Goal: Transaction & Acquisition: Purchase product/service

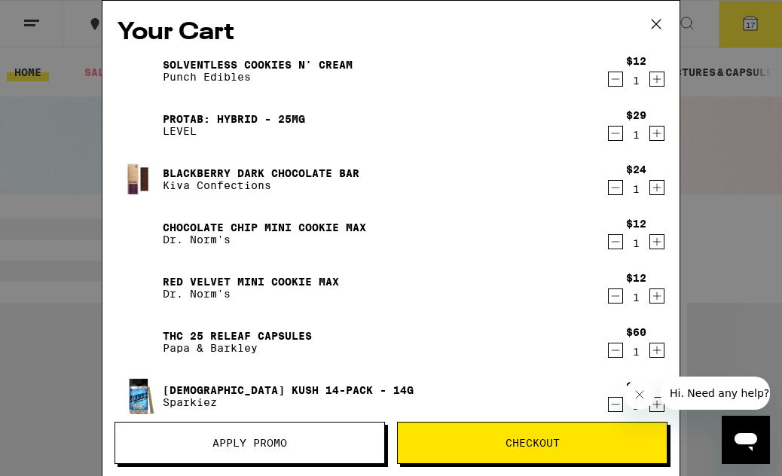
click at [554, 444] on span "Checkout" at bounding box center [532, 442] width 54 height 11
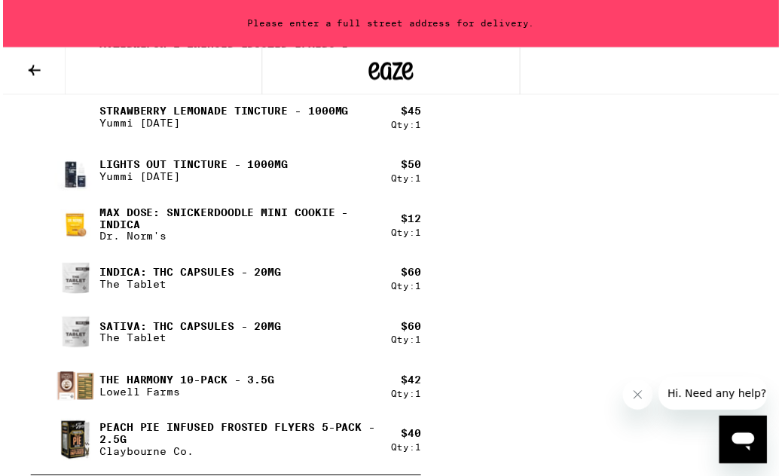
scroll to position [1401, 0]
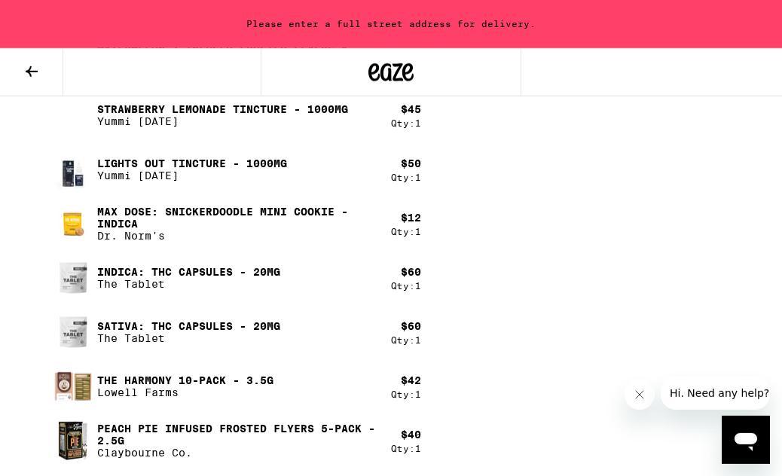
click at [25, 72] on icon at bounding box center [32, 71] width 18 height 18
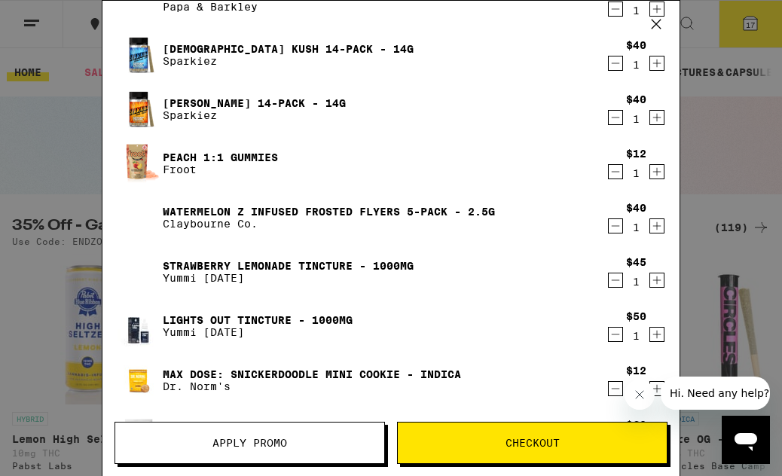
scroll to position [344, 0]
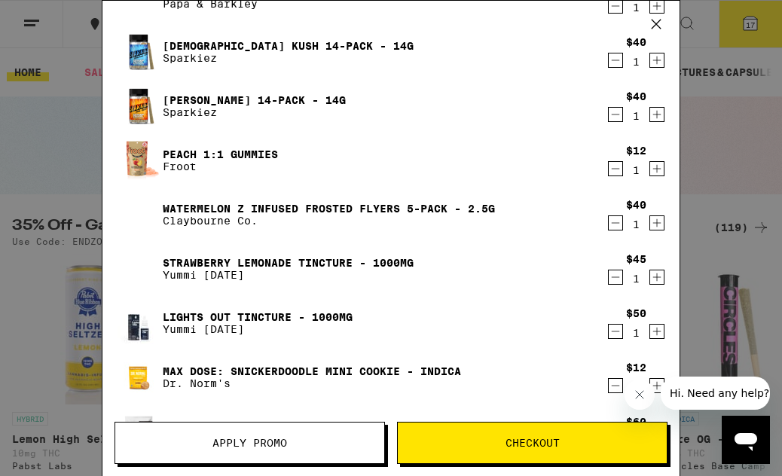
click at [610, 59] on icon "Decrement" at bounding box center [615, 60] width 14 height 18
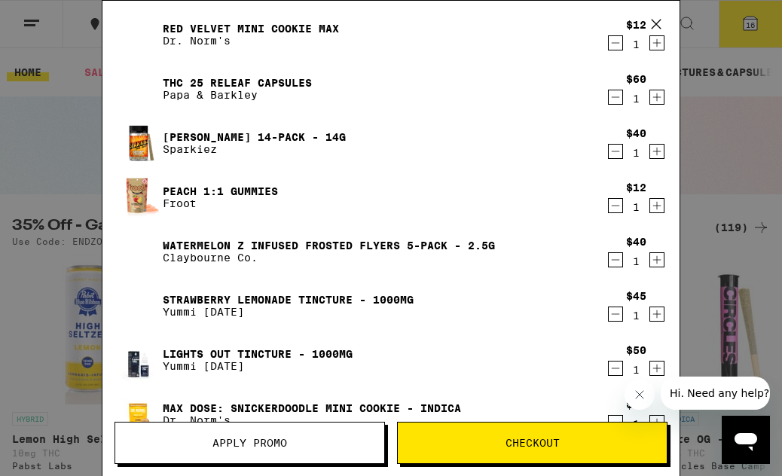
scroll to position [251, 0]
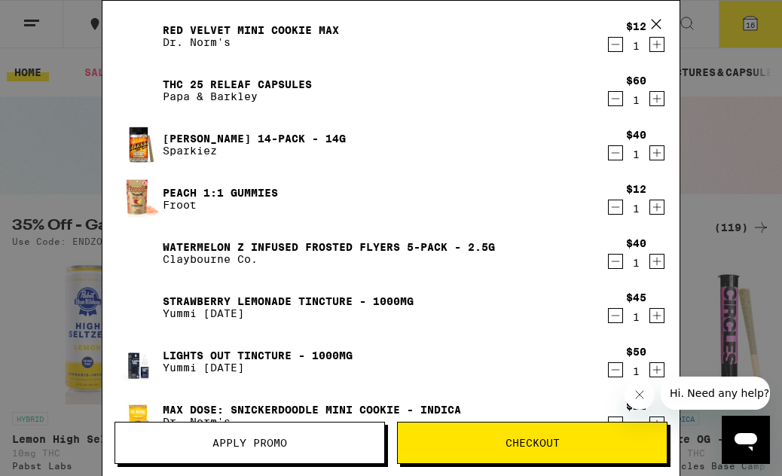
click at [611, 157] on icon "Decrement" at bounding box center [615, 153] width 14 height 18
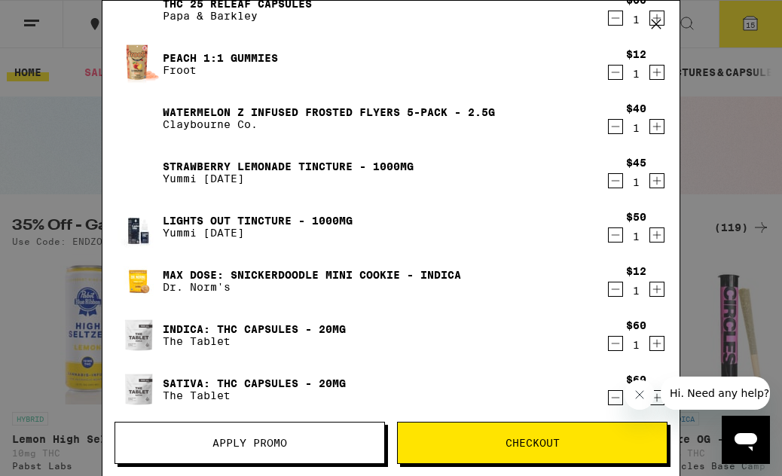
scroll to position [333, 0]
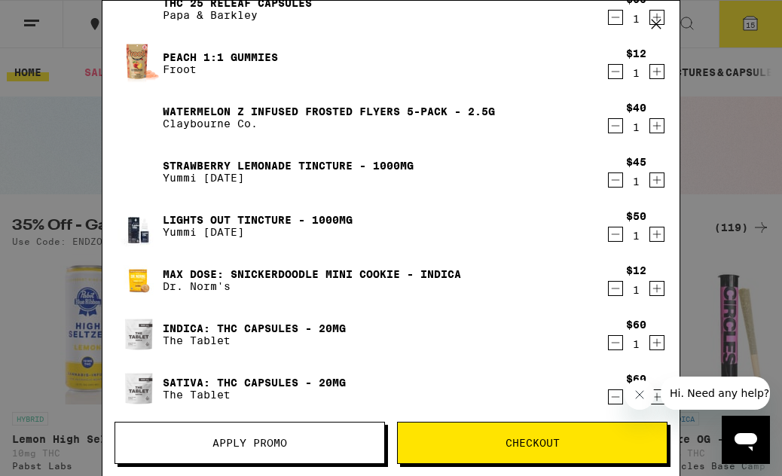
click at [612, 123] on icon "Decrement" at bounding box center [615, 126] width 14 height 18
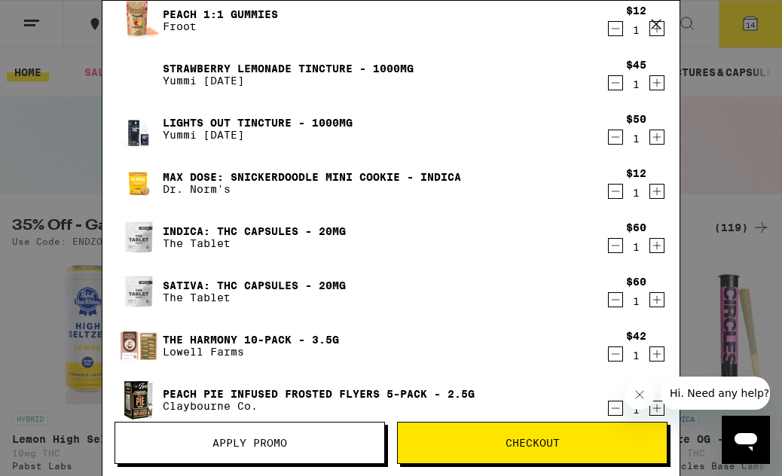
scroll to position [379, 0]
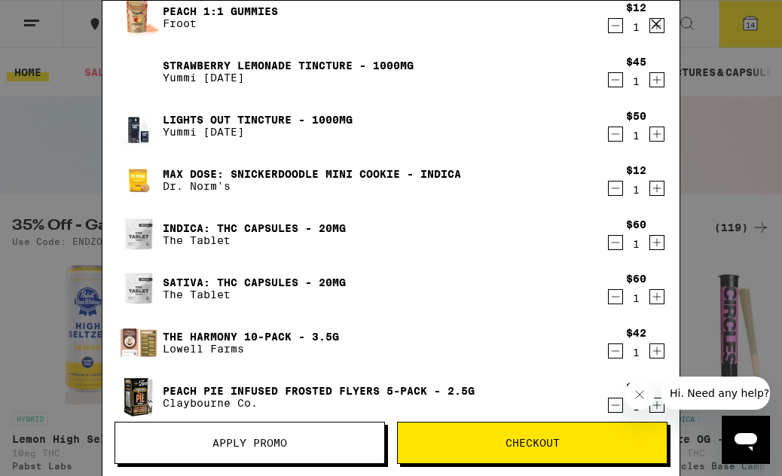
click at [611, 134] on icon "Decrement" at bounding box center [615, 134] width 8 height 0
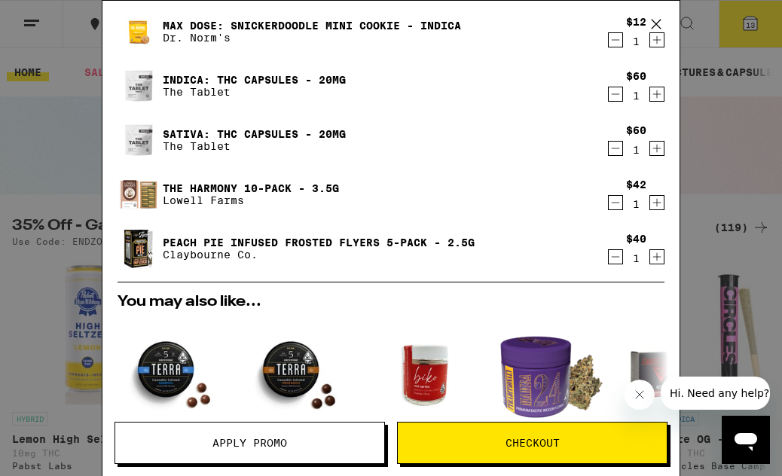
scroll to position [474, 0]
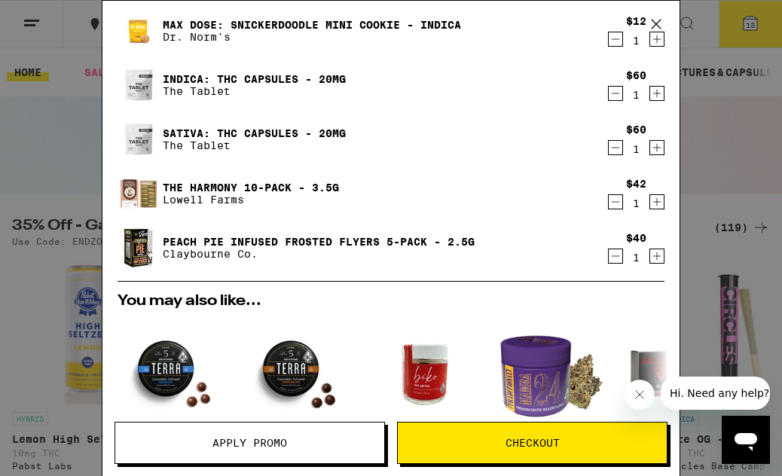
click at [609, 264] on icon "Decrement" at bounding box center [615, 256] width 14 height 18
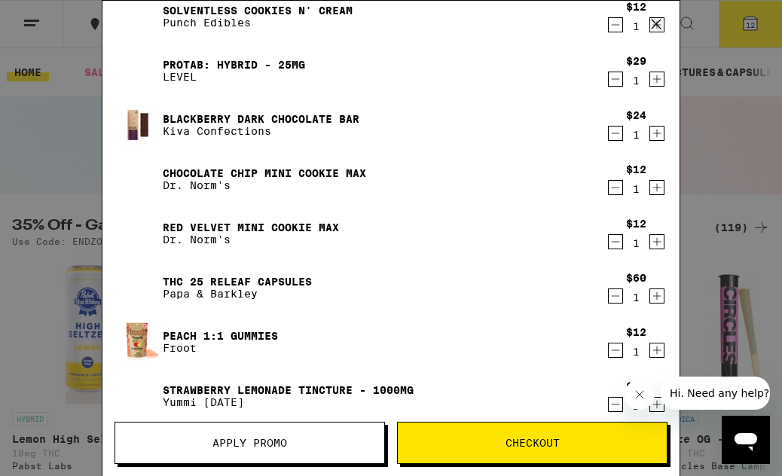
scroll to position [55, 0]
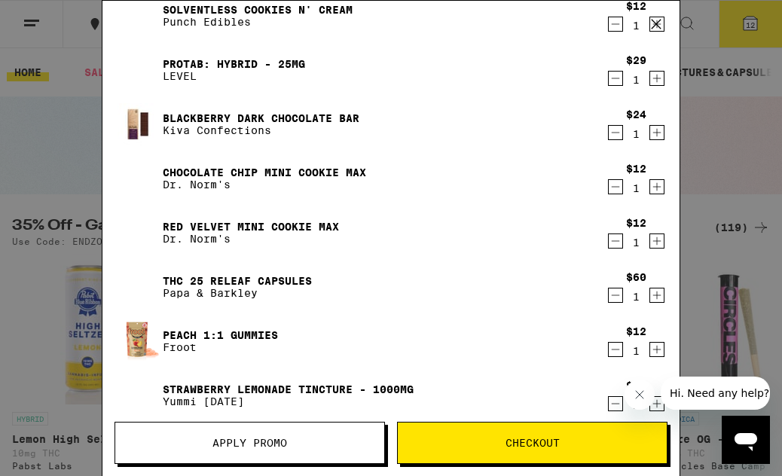
click at [611, 130] on icon "Decrement" at bounding box center [615, 132] width 14 height 18
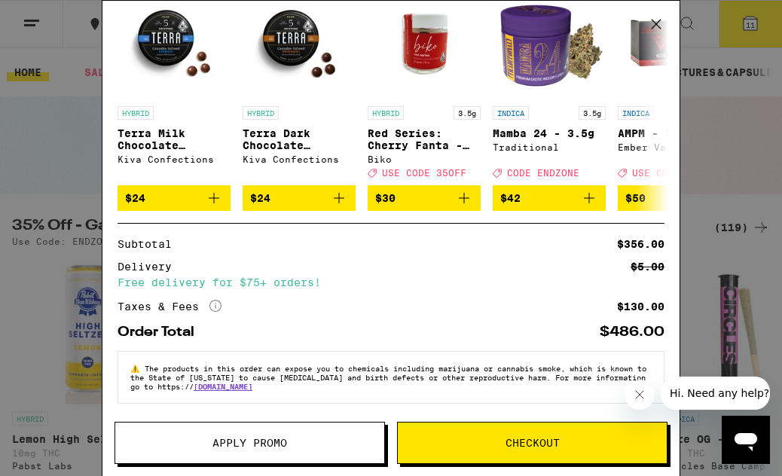
scroll to position [714, 0]
click at [559, 444] on span "Checkout" at bounding box center [532, 442] width 269 height 11
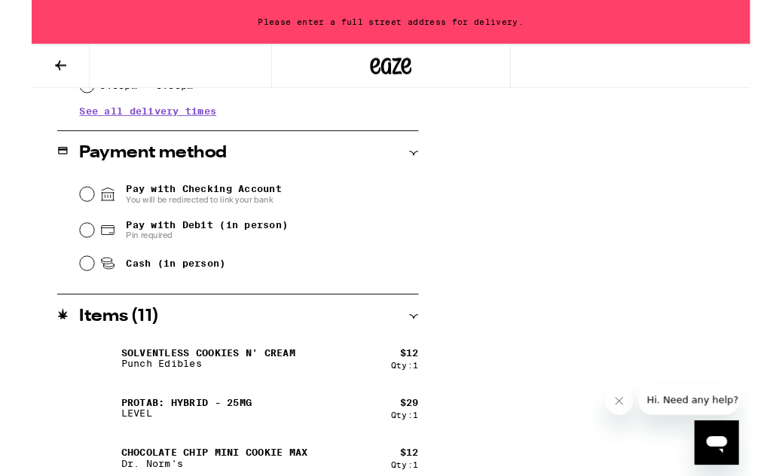
click at [59, 258] on input "Pay with Debit (in person) Pin required" at bounding box center [60, 250] width 15 height 15
radio input "true"
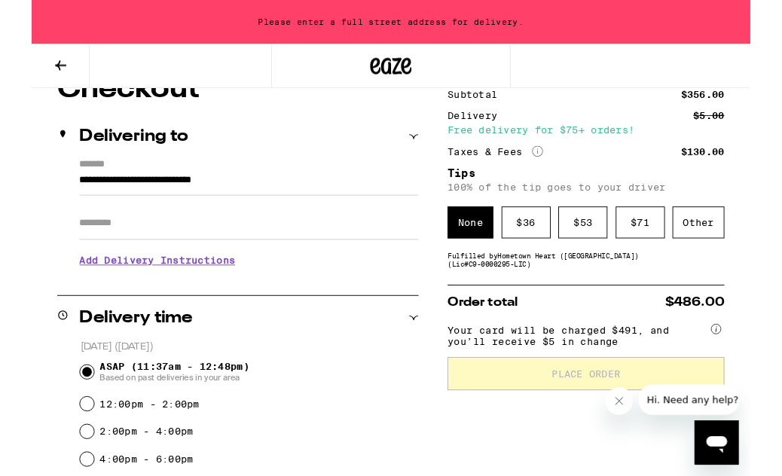
scroll to position [151, 0]
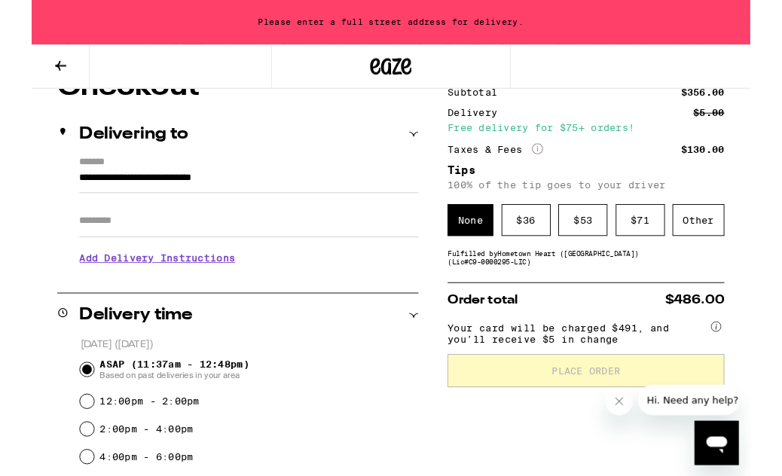
click at [733, 244] on div "Other" at bounding box center [725, 239] width 56 height 35
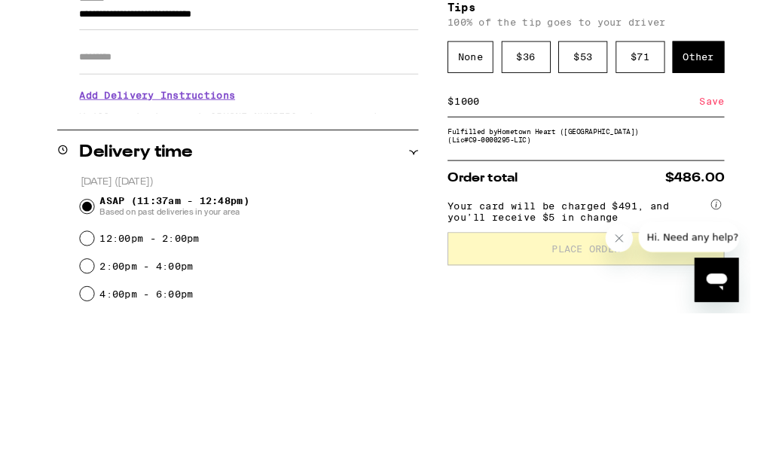
scroll to position [328, 0]
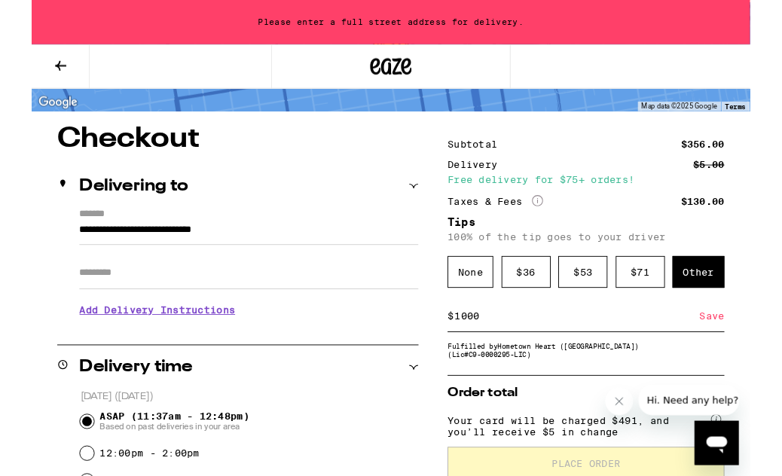
type input "1000"
click at [82, 300] on input "Apt/Suite" at bounding box center [236, 297] width 369 height 36
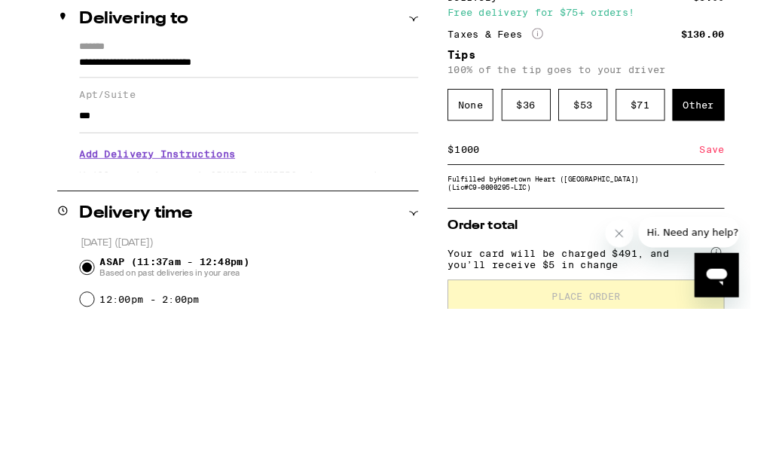
scroll to position [276, 0]
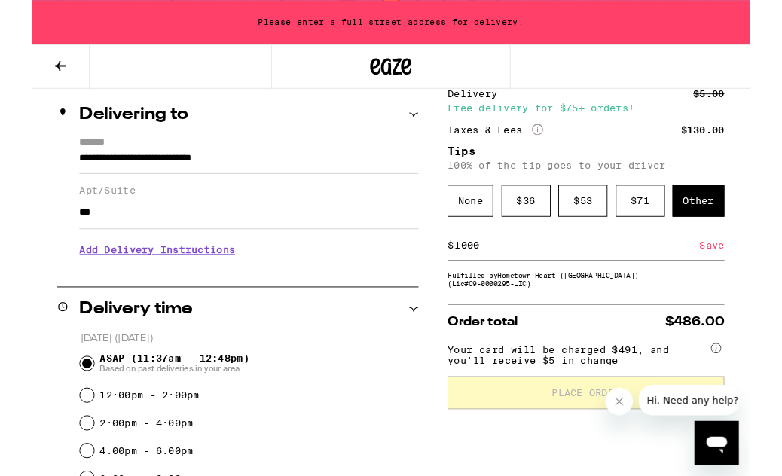
type input "***"
click at [23, 94] on button at bounding box center [31, 72] width 63 height 47
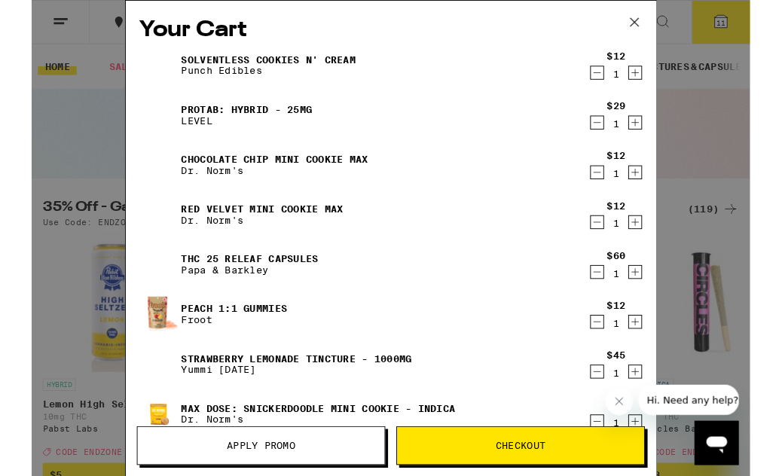
click at [666, 23] on icon at bounding box center [656, 24] width 23 height 23
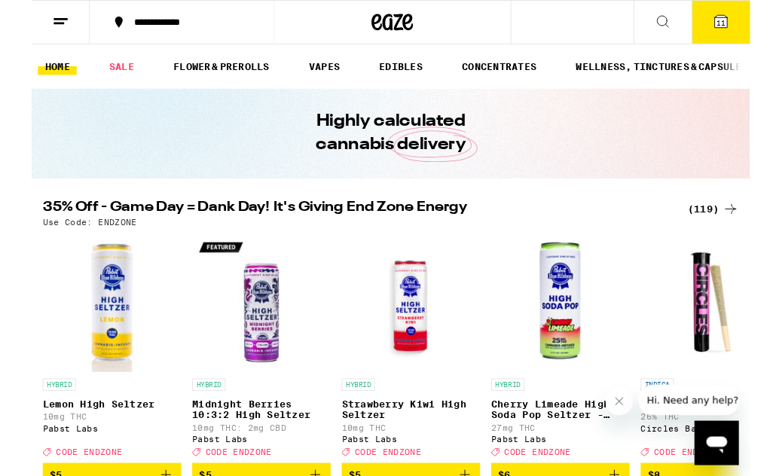
click at [753, 23] on span "11" at bounding box center [749, 24] width 9 height 9
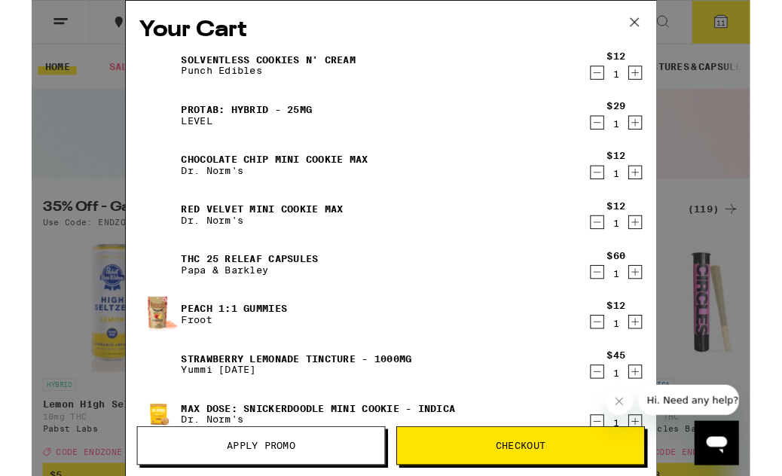
click at [556, 475] on span "Checkout" at bounding box center [532, 485] width 54 height 11
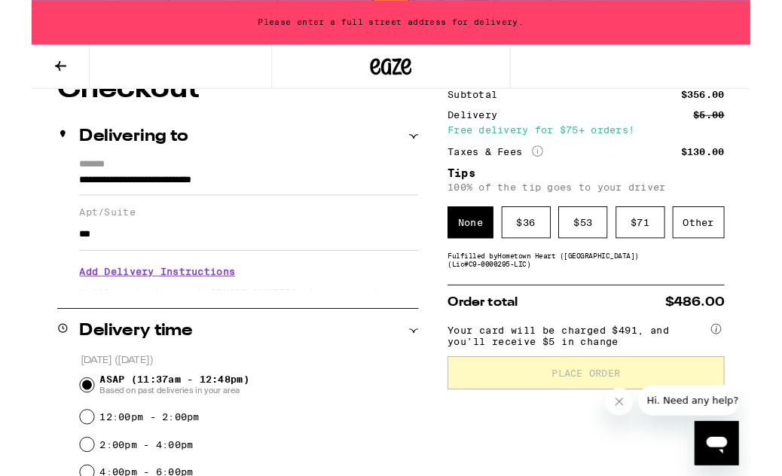
scroll to position [148, 0]
click at [276, 200] on input "**********" at bounding box center [236, 200] width 369 height 26
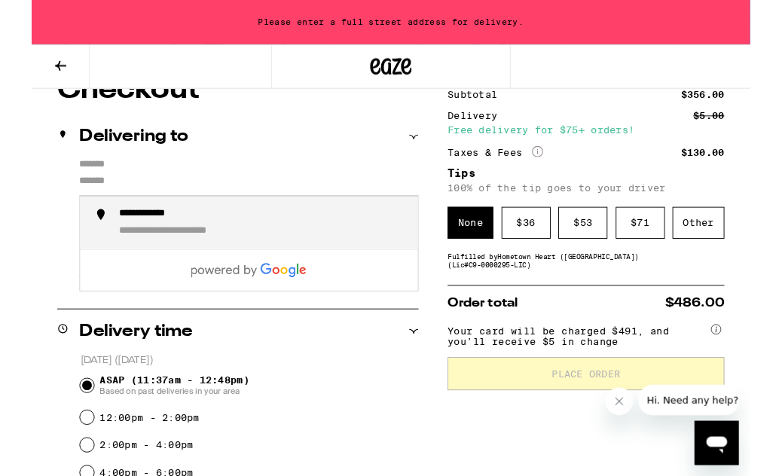
type input "**********"
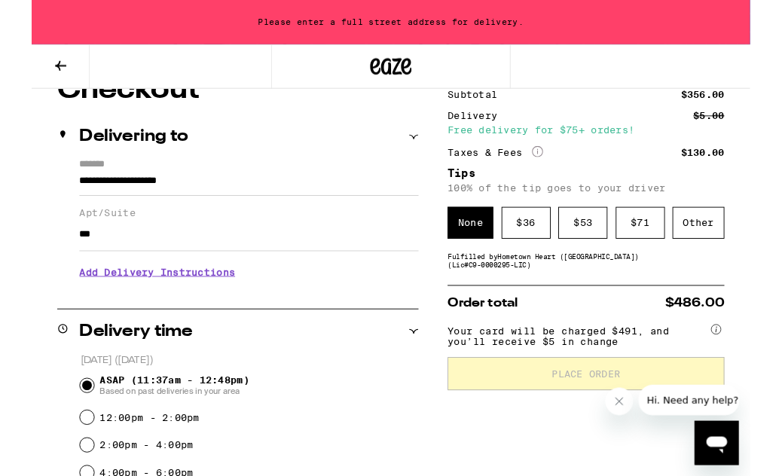
scroll to position [148, 0]
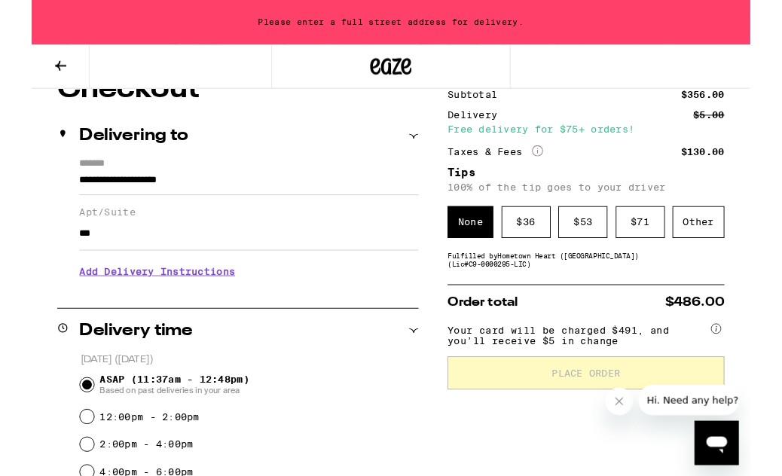
click at [98, 267] on input "***" at bounding box center [236, 254] width 369 height 36
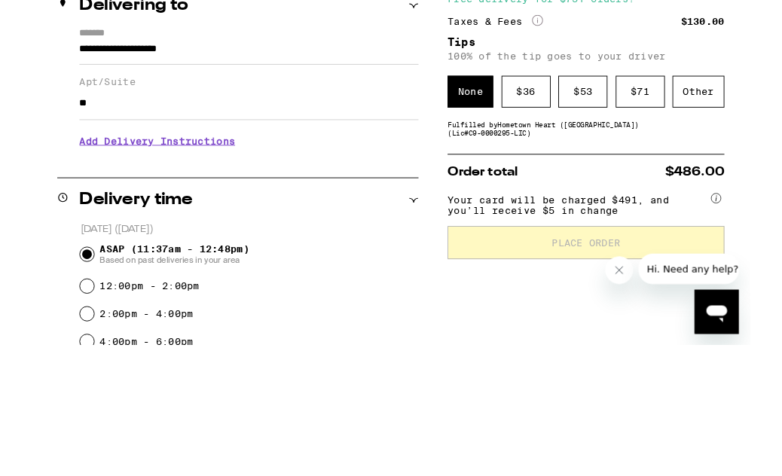
type input "*"
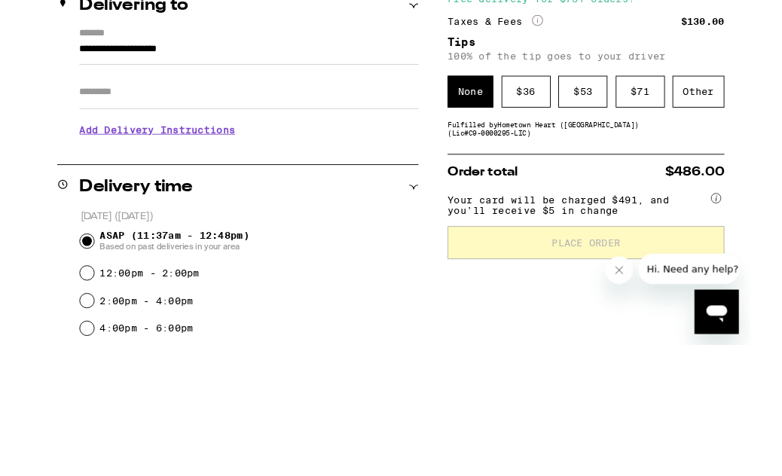
click at [348, 187] on input "**********" at bounding box center [236, 200] width 369 height 26
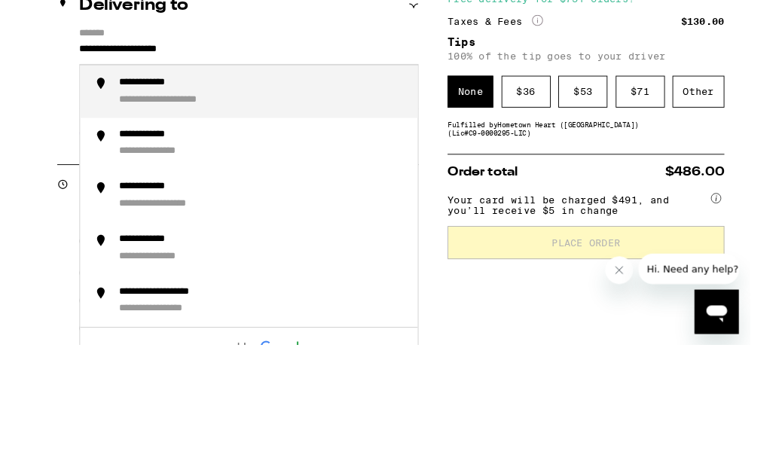
click at [99, 245] on div "**********" at bounding box center [170, 252] width 150 height 14
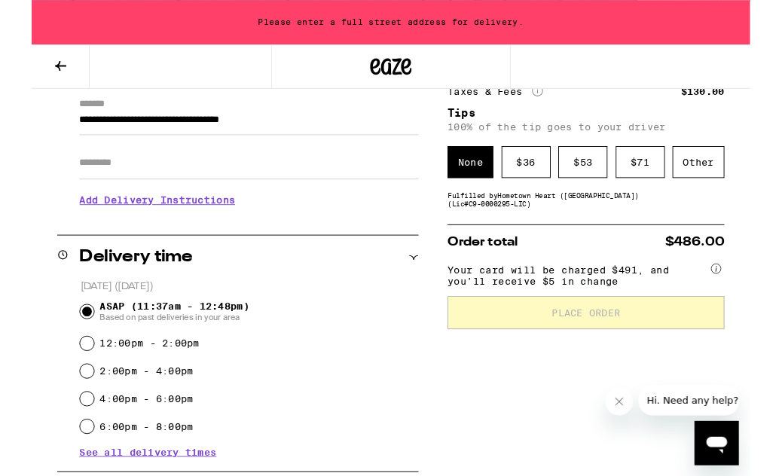
scroll to position [213, 0]
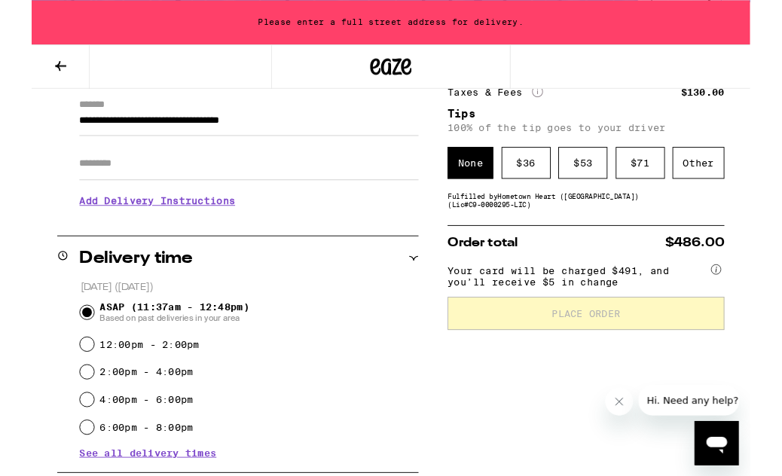
click at [353, 142] on input "**********" at bounding box center [236, 135] width 369 height 26
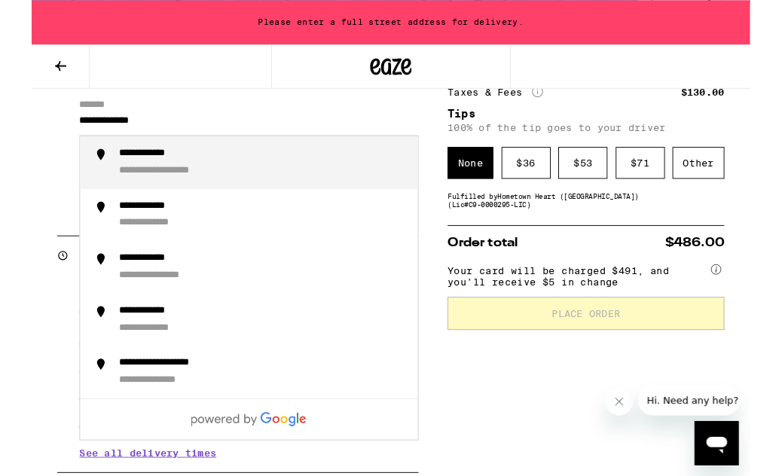
click at [114, 181] on div "**********" at bounding box center [163, 186] width 136 height 14
type input "**********"
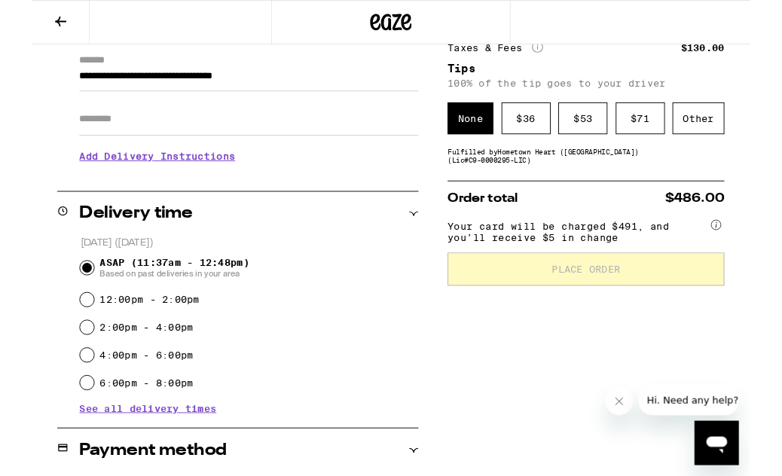
click at [69, 136] on input "Apt/Suite" at bounding box center [236, 129] width 369 height 36
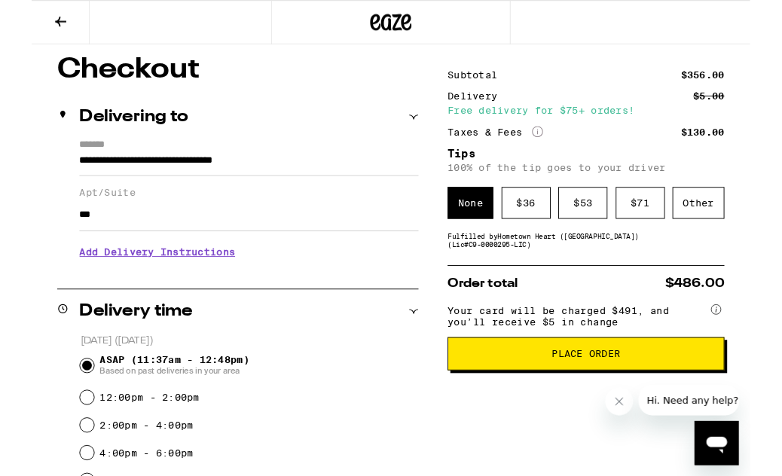
scroll to position [135, 0]
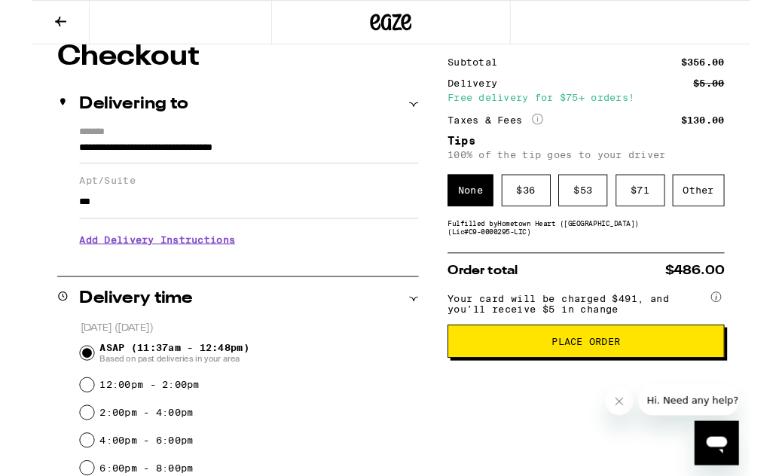
type input "***"
click at [727, 218] on div "Other" at bounding box center [725, 207] width 56 height 35
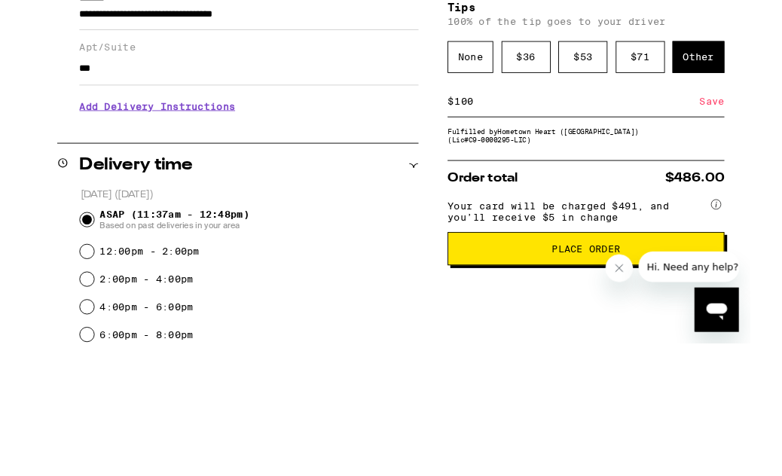
type input "10"
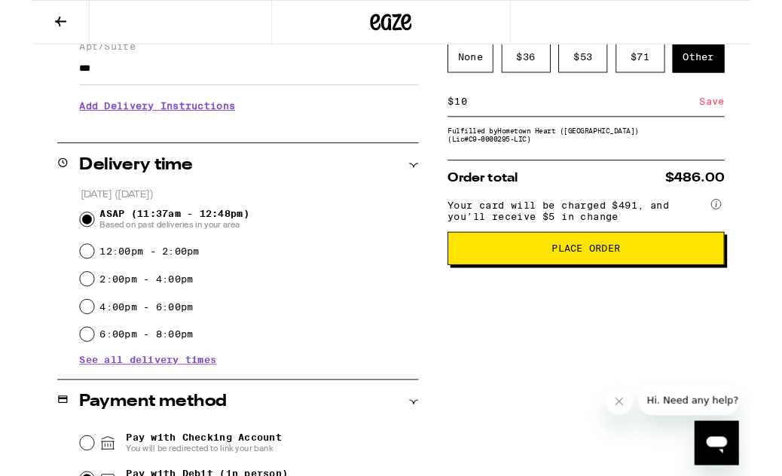
click at [633, 276] on span "Place Order" at bounding box center [603, 270] width 75 height 11
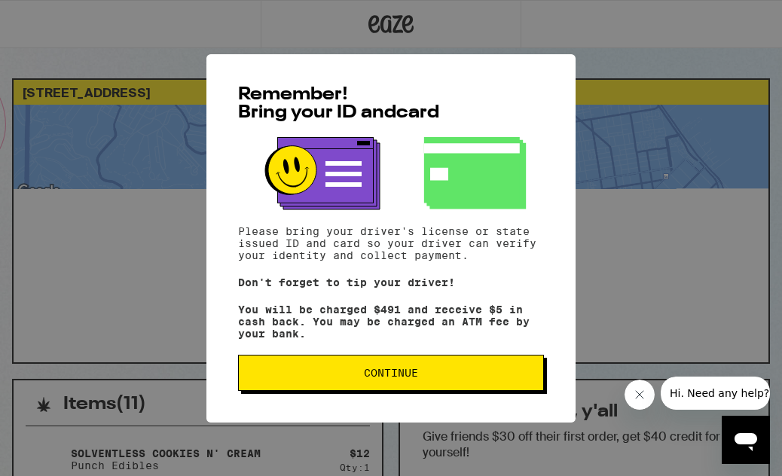
click at [476, 385] on button "Continue" at bounding box center [391, 373] width 306 height 36
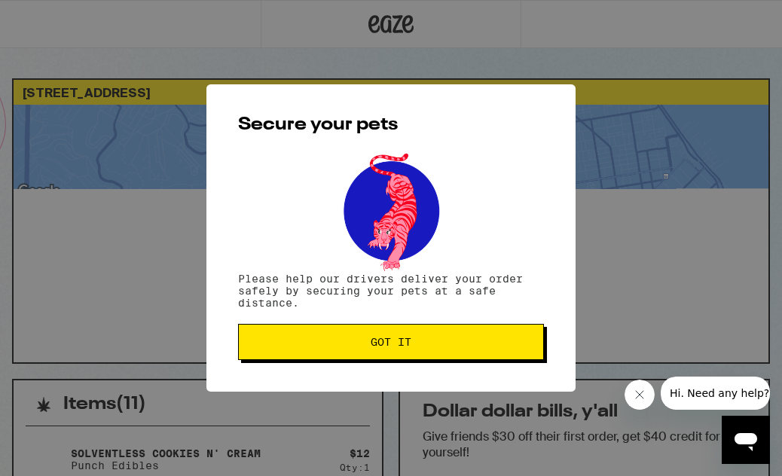
click at [489, 346] on span "Got it" at bounding box center [391, 342] width 280 height 11
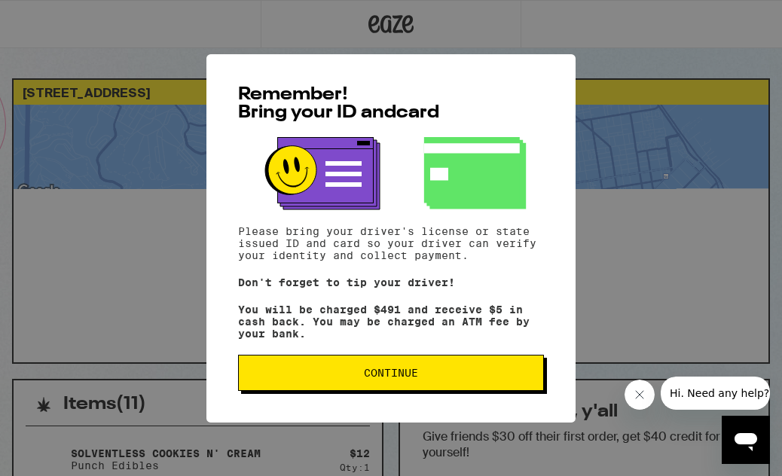
click at [442, 378] on span "Continue" at bounding box center [391, 372] width 280 height 11
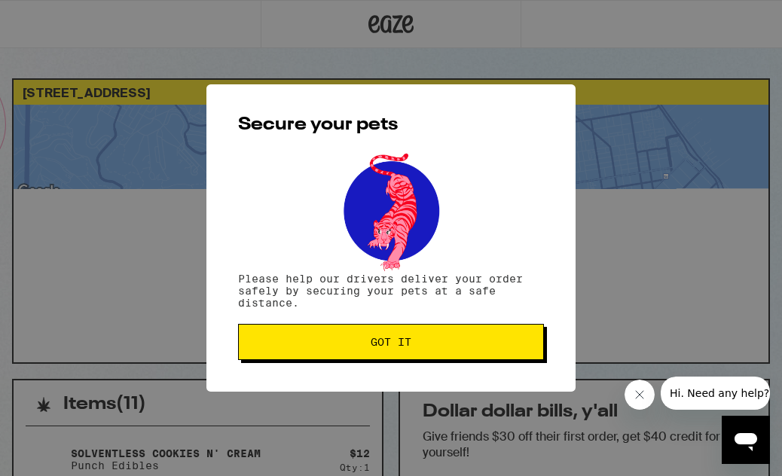
click at [465, 347] on span "Got it" at bounding box center [391, 342] width 280 height 11
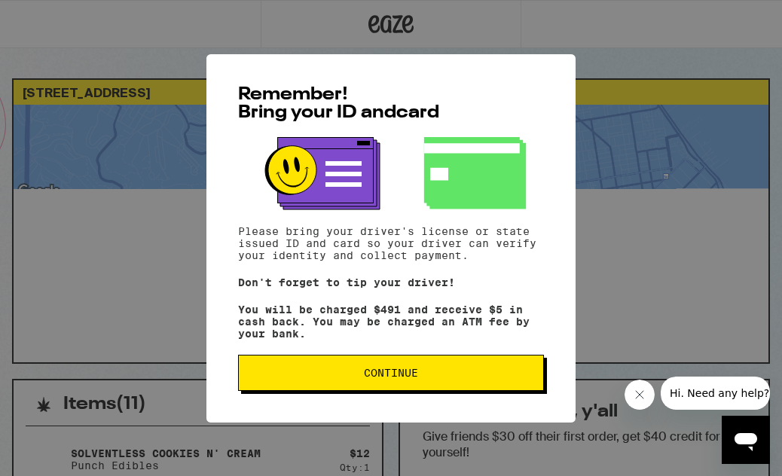
click at [427, 391] on button "Continue" at bounding box center [391, 373] width 306 height 36
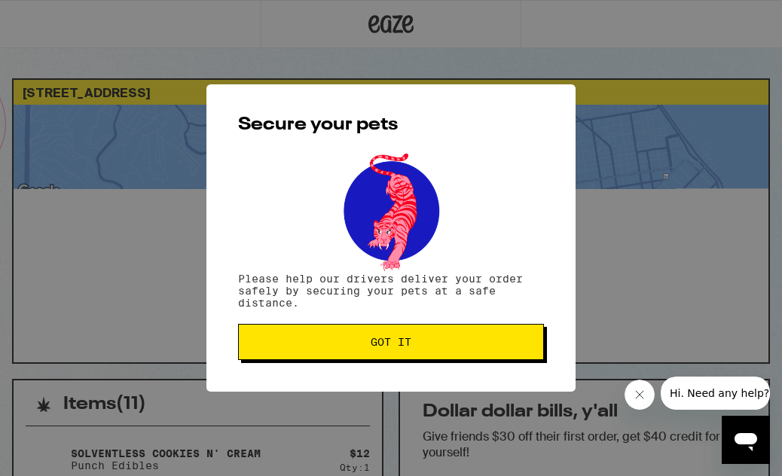
click at [455, 352] on button "Got it" at bounding box center [391, 342] width 306 height 36
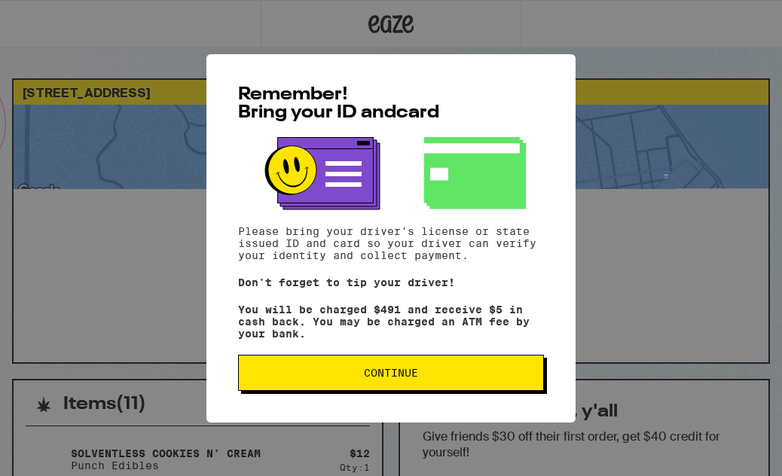
click at [437, 388] on button "Continue" at bounding box center [391, 373] width 306 height 36
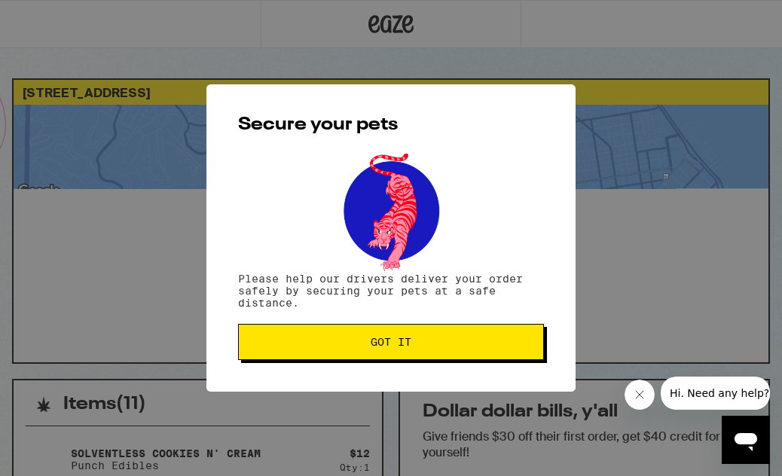
click at [467, 351] on button "Got it" at bounding box center [391, 342] width 306 height 36
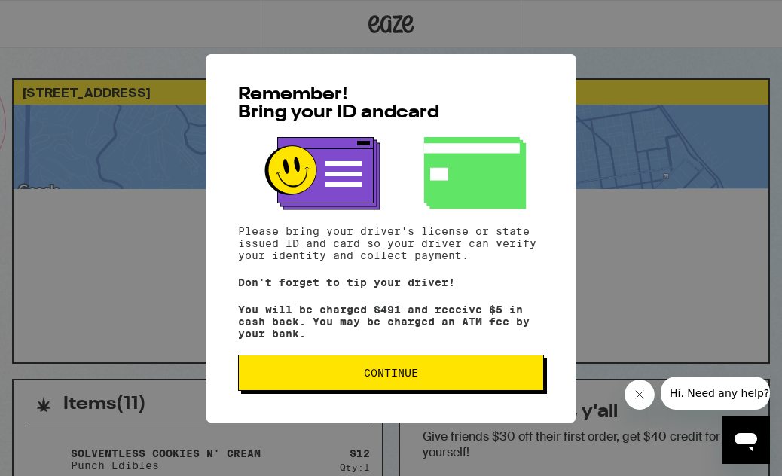
click at [453, 378] on span "Continue" at bounding box center [391, 372] width 280 height 11
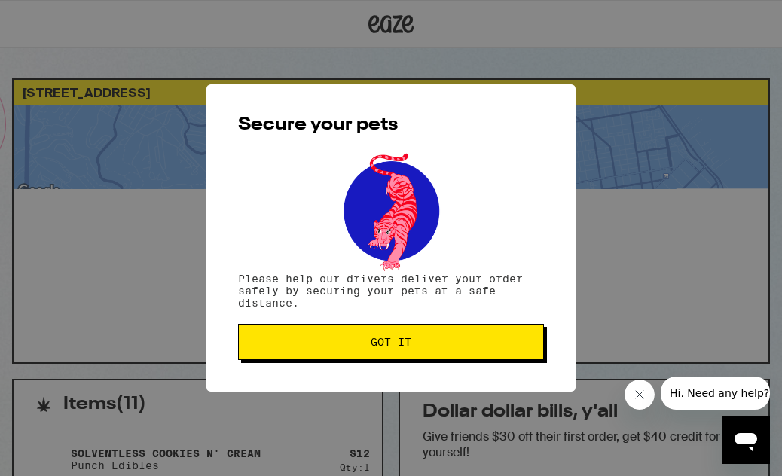
click at [477, 353] on button "Got it" at bounding box center [391, 342] width 306 height 36
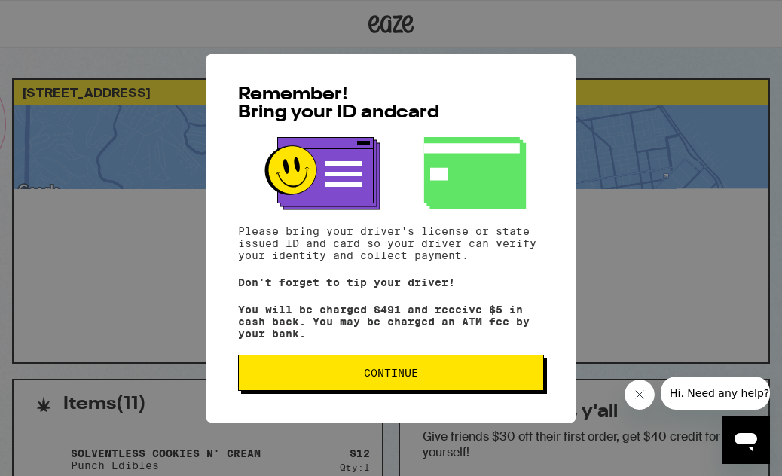
click at [432, 386] on button "Continue" at bounding box center [391, 373] width 306 height 36
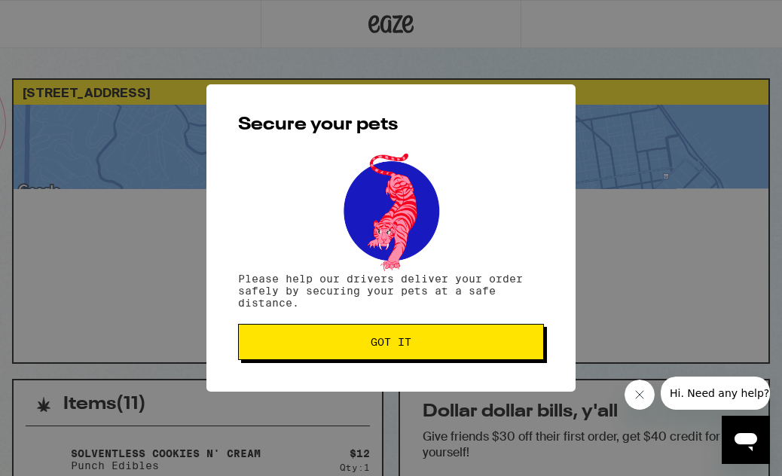
click at [484, 354] on button "Got it" at bounding box center [391, 342] width 306 height 36
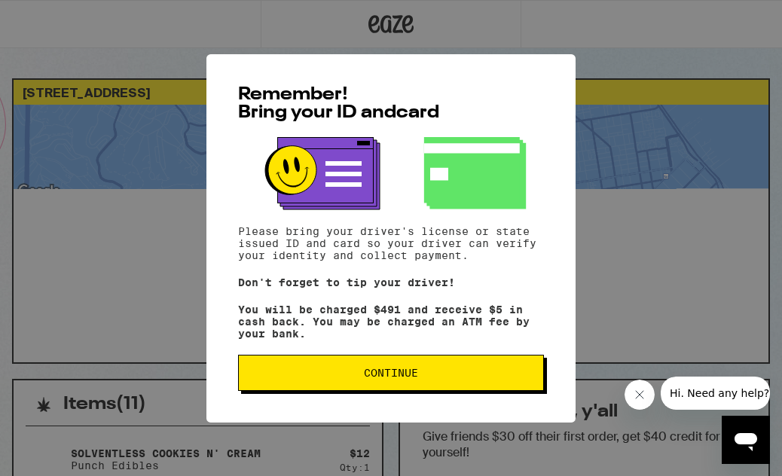
click at [454, 389] on button "Continue" at bounding box center [391, 373] width 306 height 36
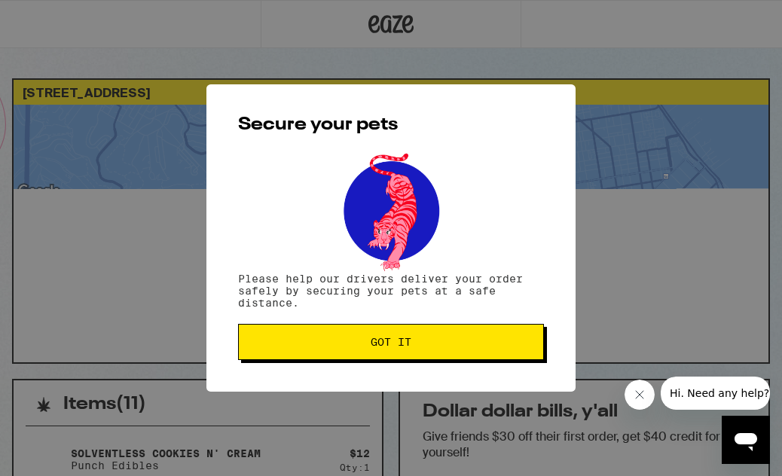
click at [445, 360] on button "Got it" at bounding box center [391, 342] width 306 height 36
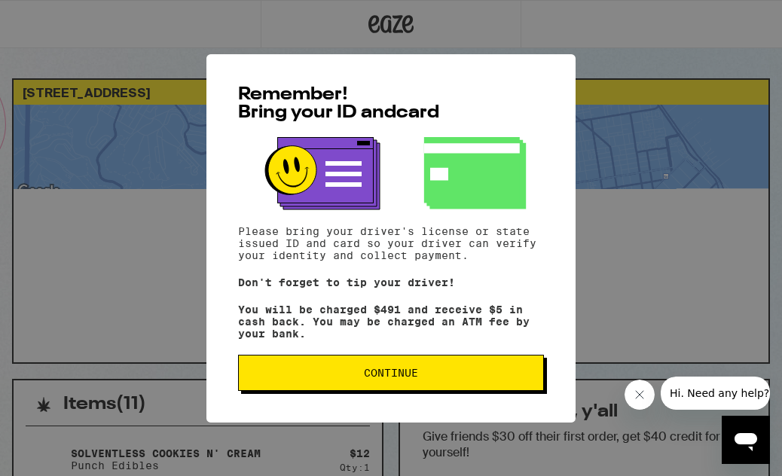
click at [495, 378] on span "Continue" at bounding box center [391, 372] width 280 height 11
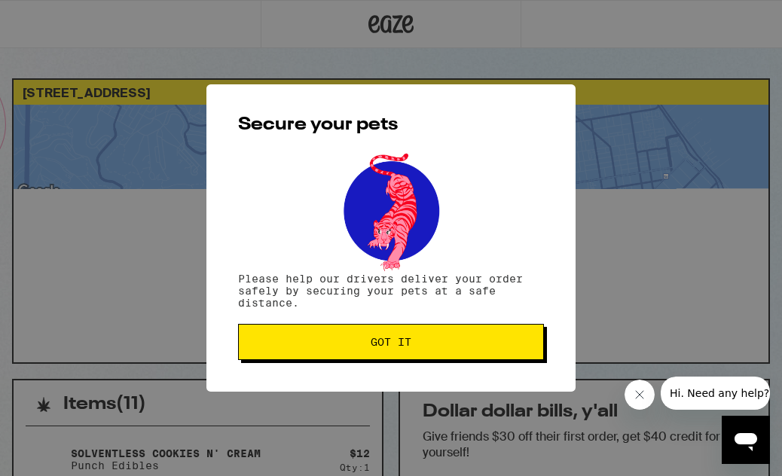
click at [506, 352] on button "Got it" at bounding box center [391, 342] width 306 height 36
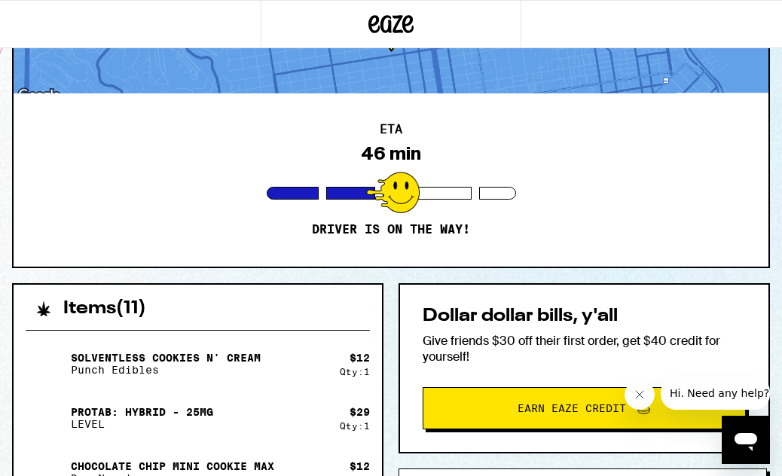
scroll to position [95, 0]
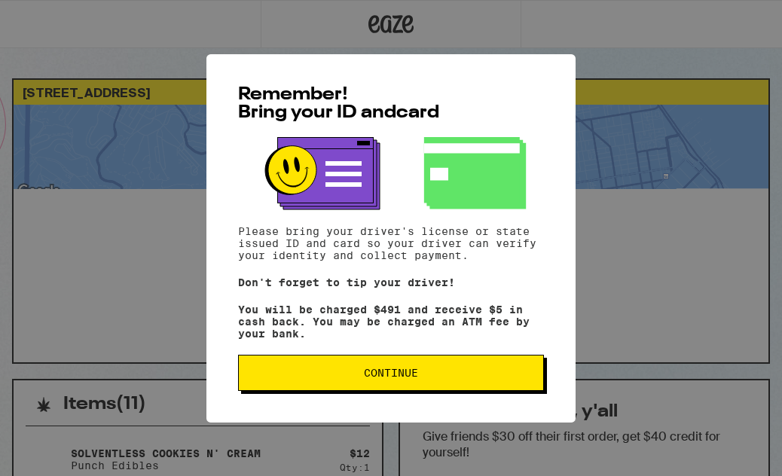
click at [436, 386] on button "Continue" at bounding box center [391, 373] width 306 height 36
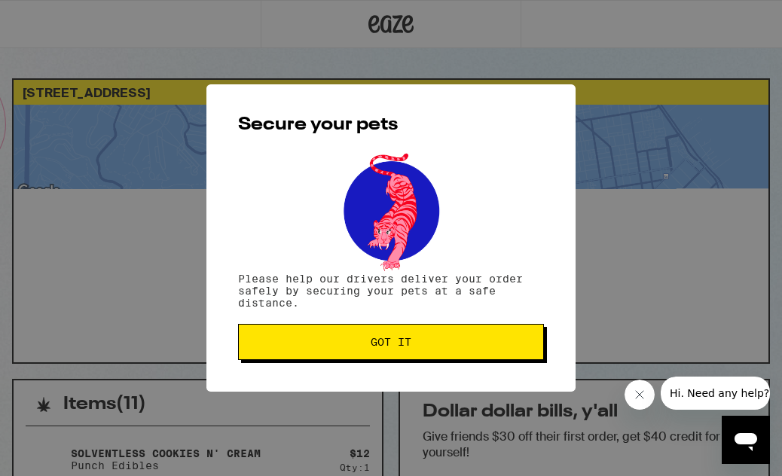
click at [463, 343] on span "Got it" at bounding box center [391, 342] width 280 height 11
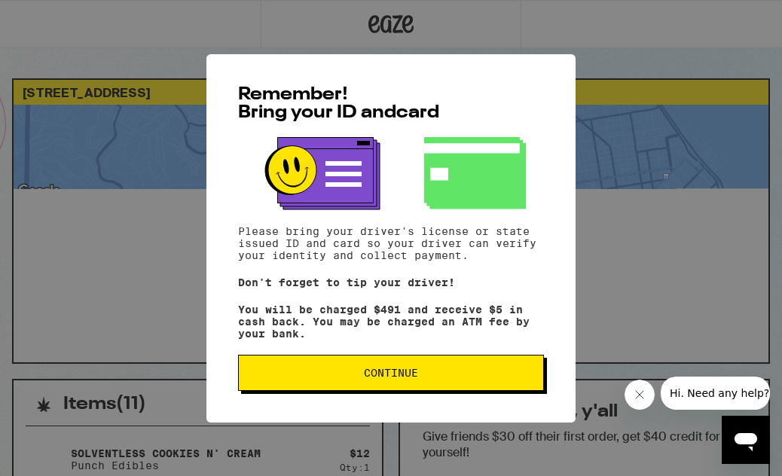
click at [433, 387] on button "Continue" at bounding box center [391, 373] width 306 height 36
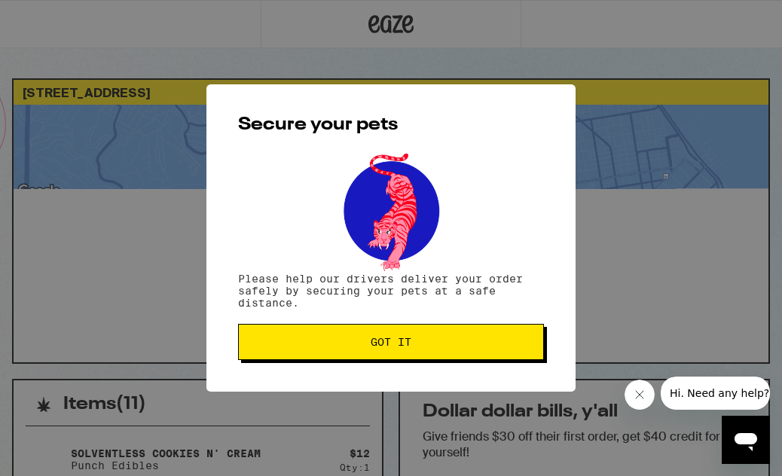
click at [448, 347] on span "Got it" at bounding box center [391, 342] width 280 height 11
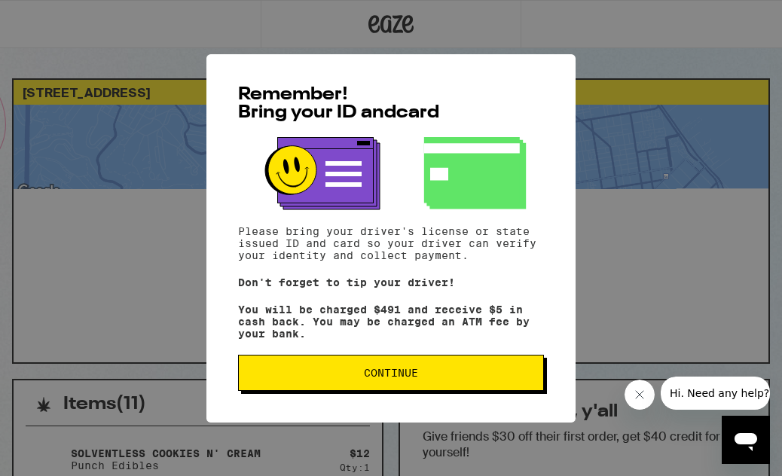
click at [434, 387] on button "Continue" at bounding box center [391, 373] width 306 height 36
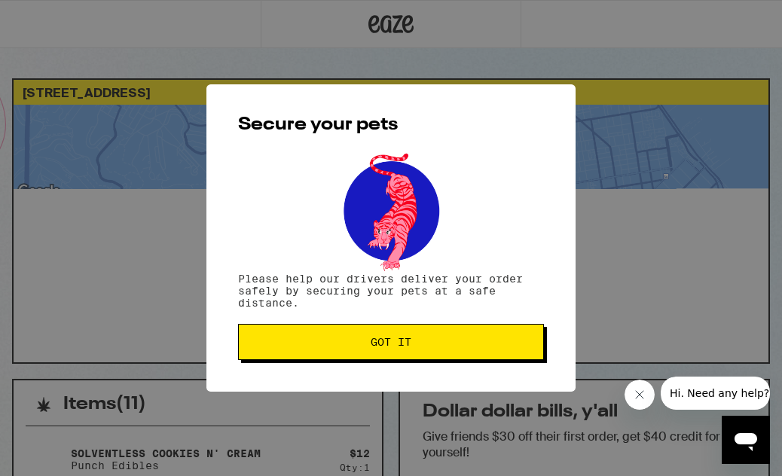
click at [472, 347] on span "Got it" at bounding box center [391, 342] width 280 height 11
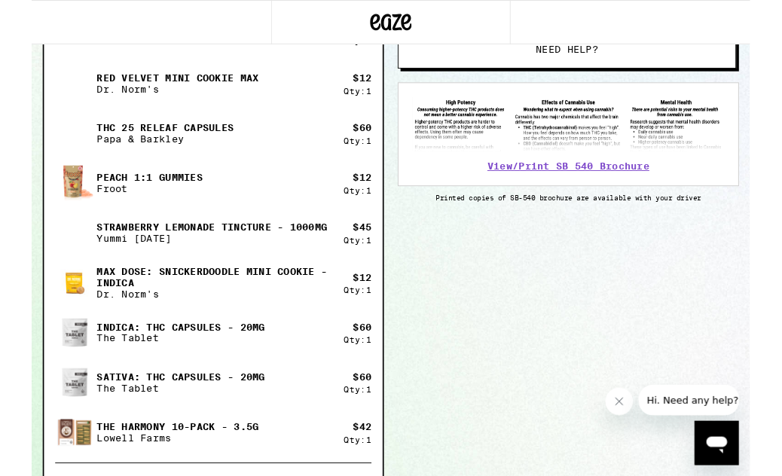
scroll to position [532, 0]
click at [590, 2] on div at bounding box center [391, 24] width 782 height 48
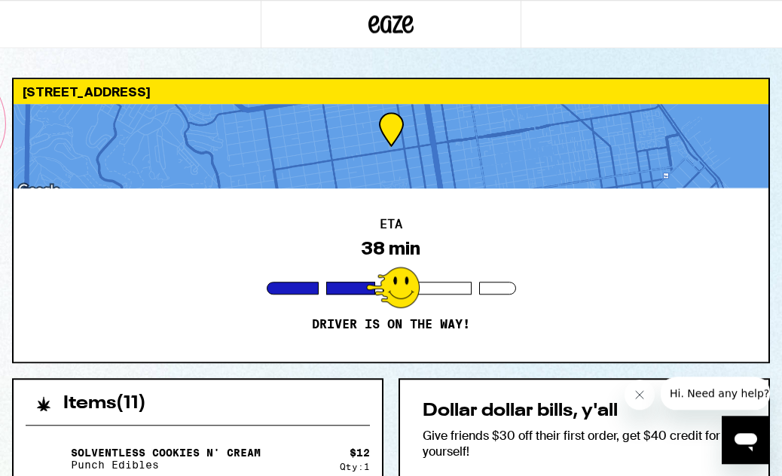
scroll to position [0, 0]
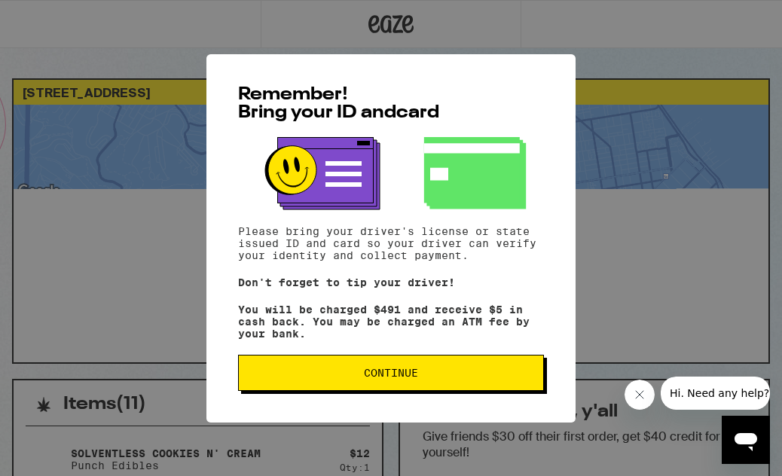
click at [483, 378] on span "Continue" at bounding box center [391, 372] width 280 height 11
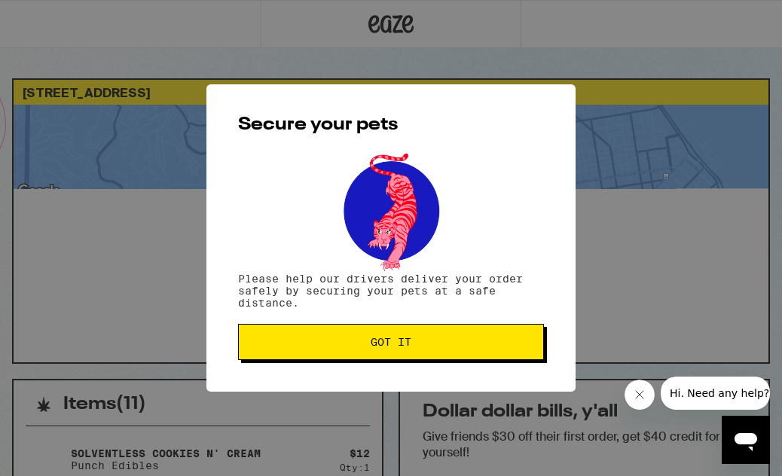
click at [480, 360] on button "Got it" at bounding box center [391, 342] width 306 height 36
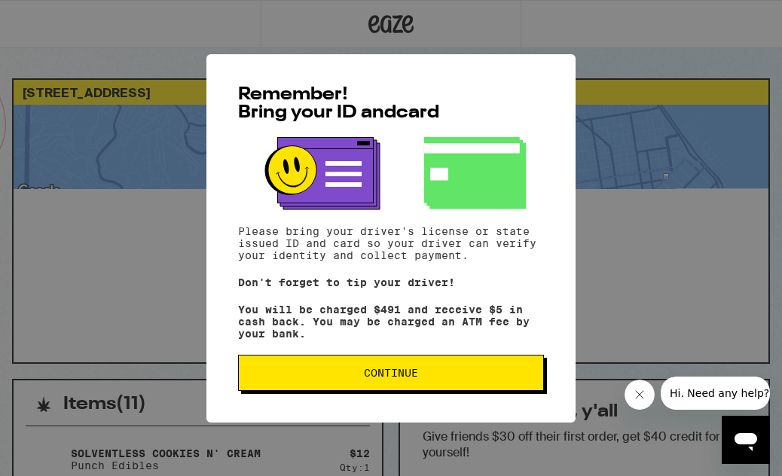
click at [432, 391] on button "Continue" at bounding box center [391, 373] width 306 height 36
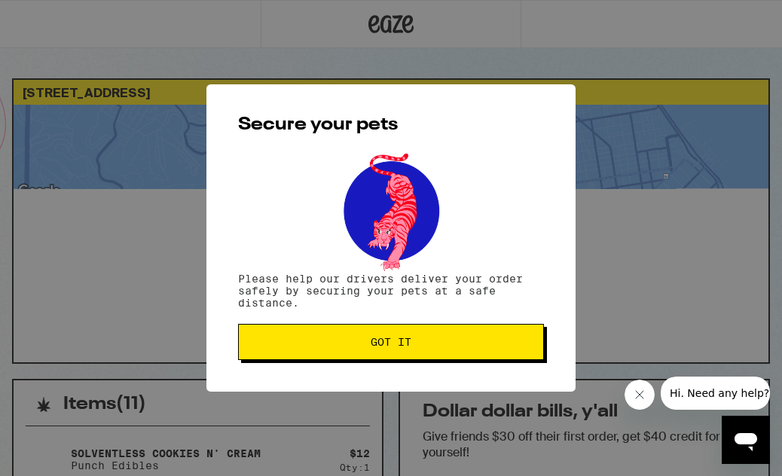
click at [444, 347] on span "Got it" at bounding box center [391, 342] width 280 height 11
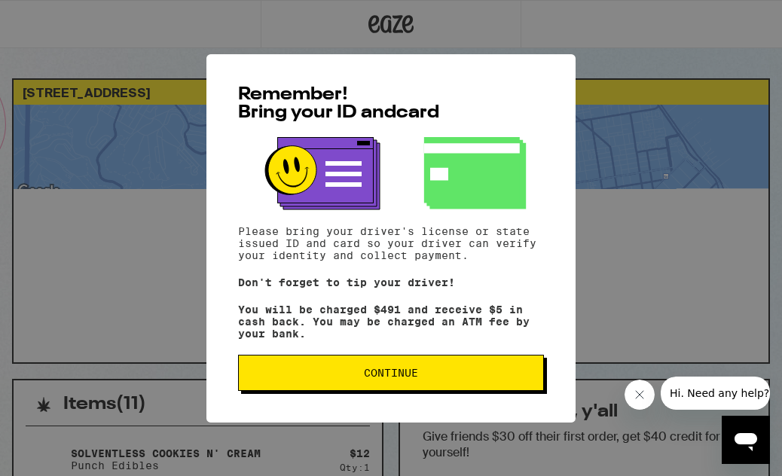
click at [465, 371] on button "Continue" at bounding box center [391, 373] width 306 height 36
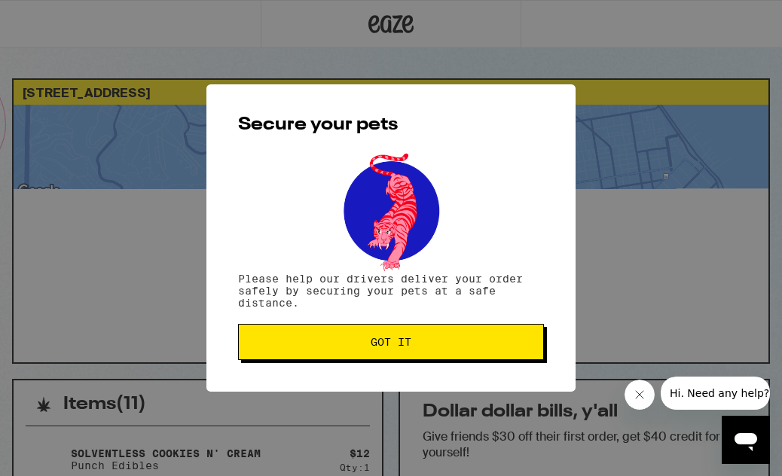
click at [488, 339] on button "Got it" at bounding box center [391, 342] width 306 height 36
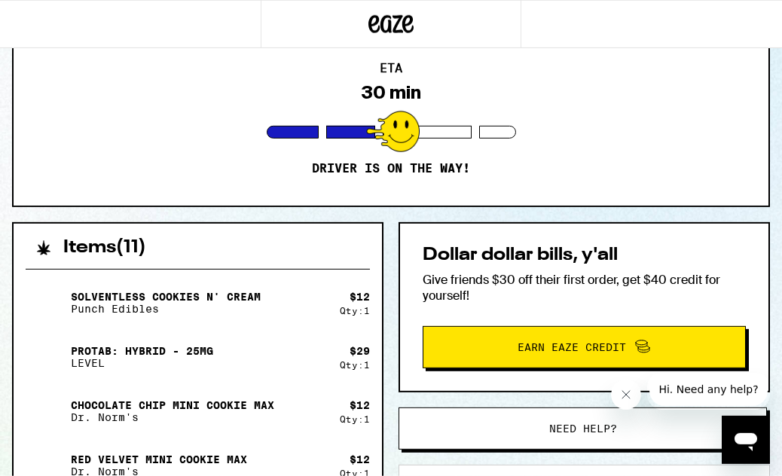
scroll to position [157, 0]
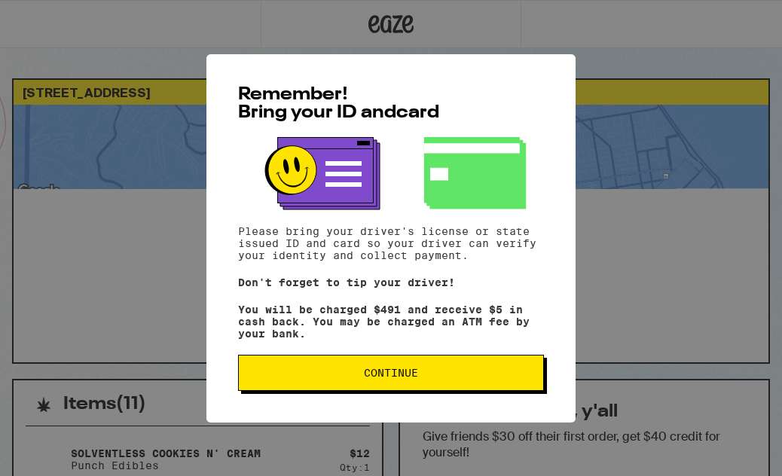
click at [447, 371] on button "Continue" at bounding box center [391, 373] width 306 height 36
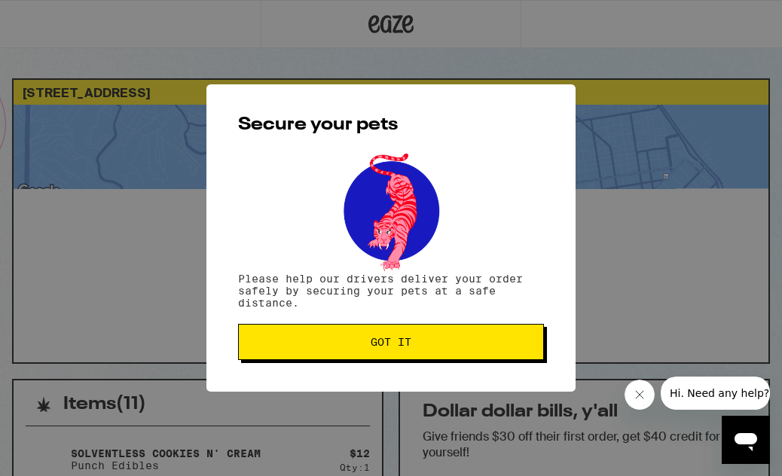
click at [479, 337] on button "Got it" at bounding box center [391, 342] width 306 height 36
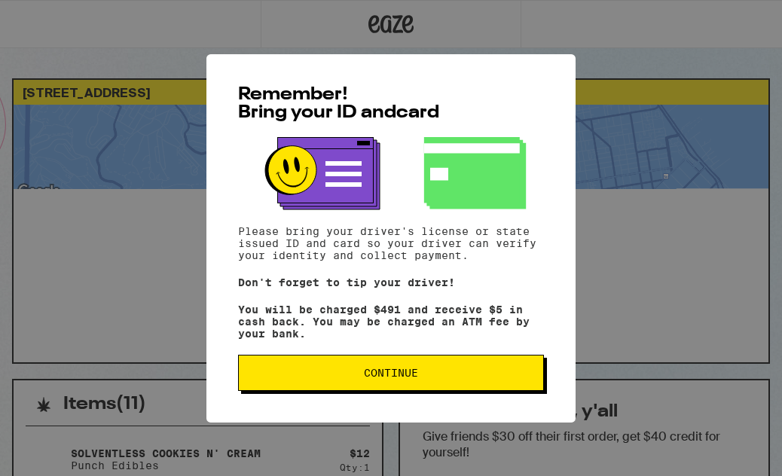
click at [438, 378] on span "Continue" at bounding box center [391, 372] width 280 height 11
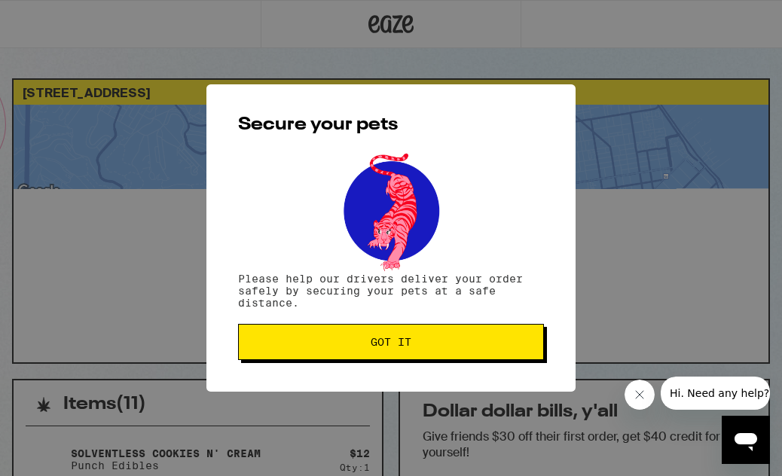
click at [440, 341] on span "Got it" at bounding box center [391, 342] width 280 height 11
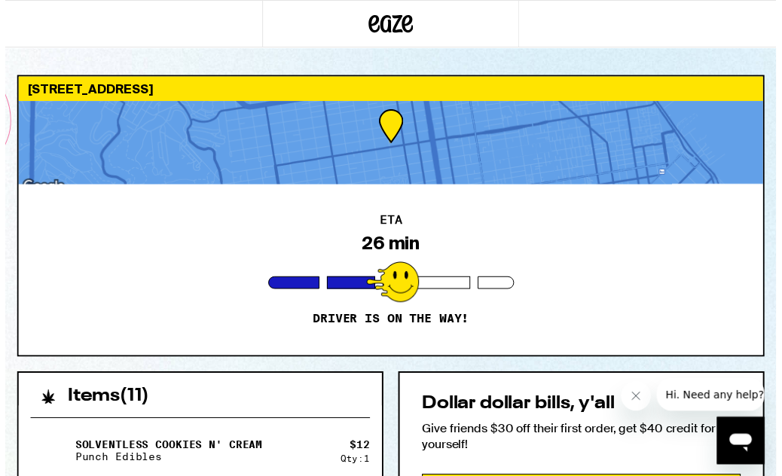
scroll to position [9, 0]
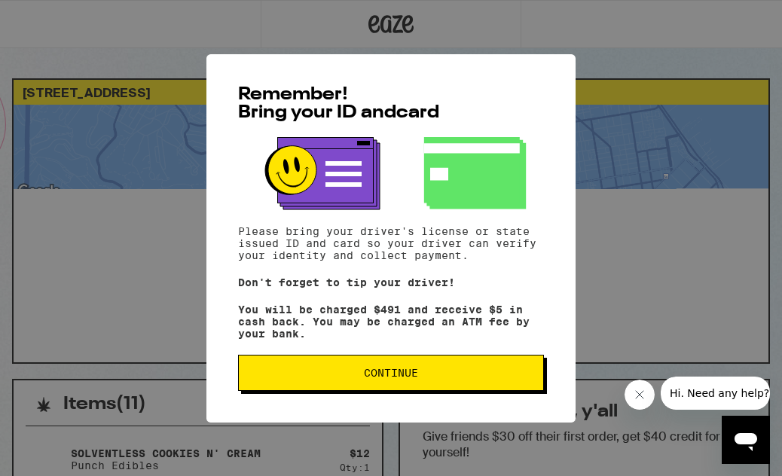
click at [366, 391] on button "Continue" at bounding box center [391, 373] width 306 height 36
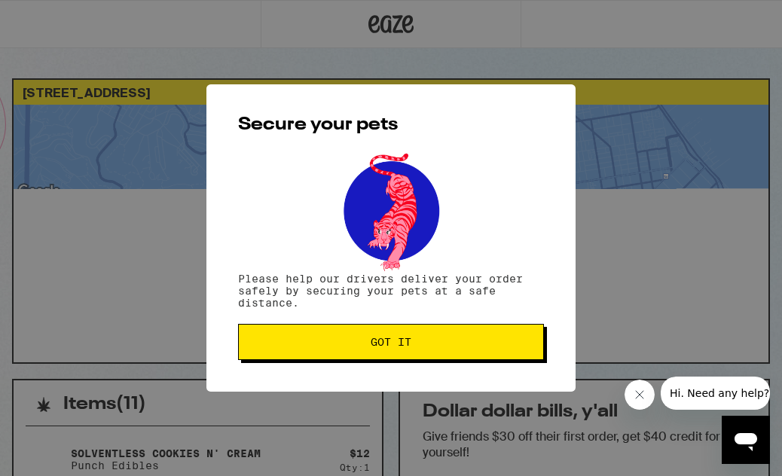
click at [480, 360] on button "Got it" at bounding box center [391, 342] width 306 height 36
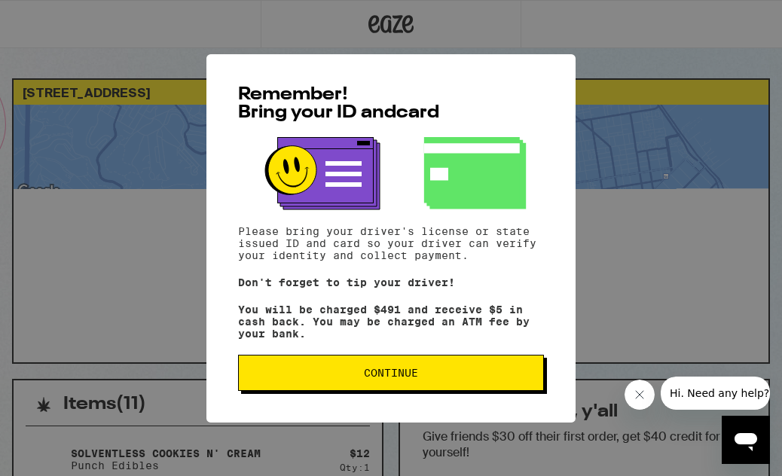
click at [483, 378] on span "Continue" at bounding box center [391, 372] width 280 height 11
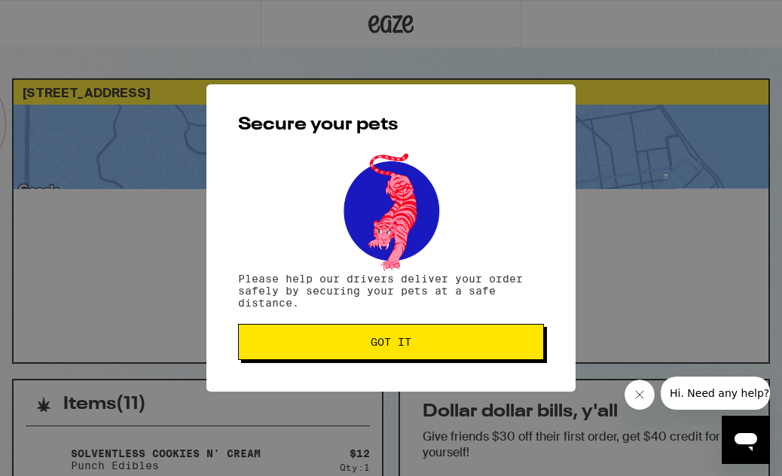
click at [474, 354] on button "Got it" at bounding box center [391, 342] width 306 height 36
click at [507, 343] on span "Got it" at bounding box center [391, 342] width 280 height 11
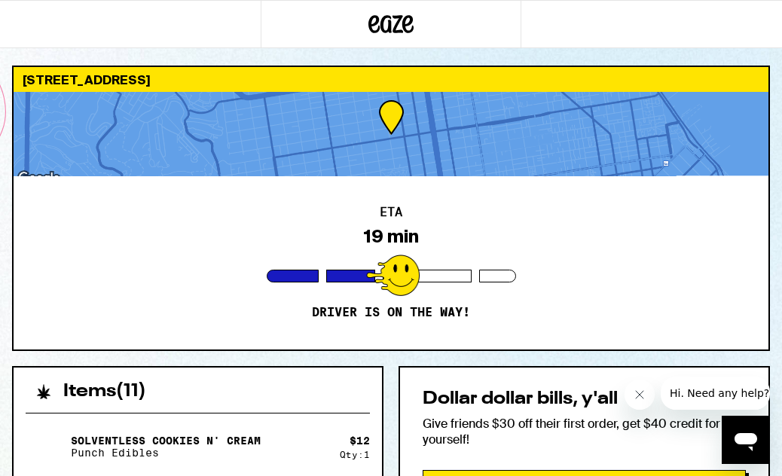
scroll to position [12, 0]
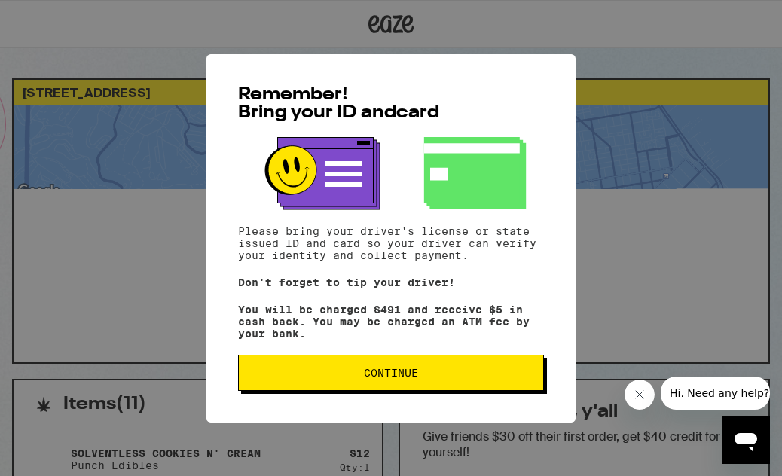
click at [462, 378] on span "Continue" at bounding box center [391, 372] width 280 height 11
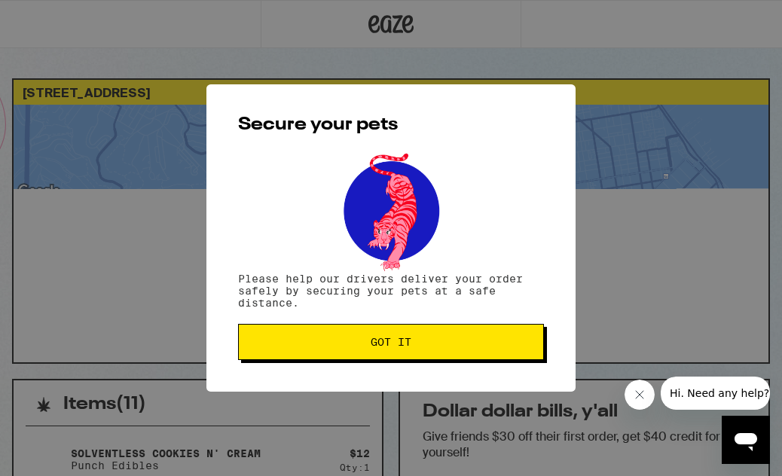
click at [497, 340] on span "Got it" at bounding box center [391, 342] width 280 height 11
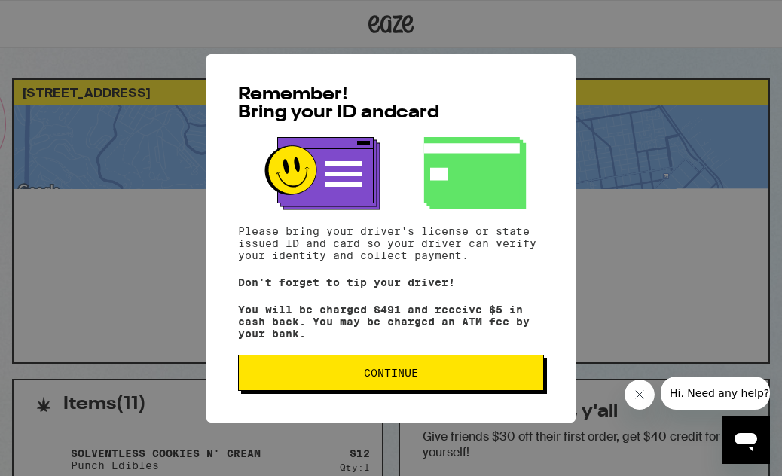
click at [462, 376] on span "Continue" at bounding box center [391, 372] width 280 height 11
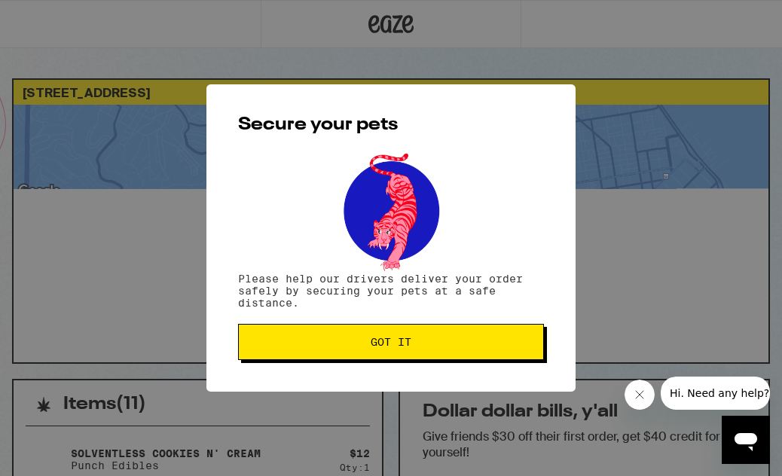
click at [495, 352] on button "Got it" at bounding box center [391, 342] width 306 height 36
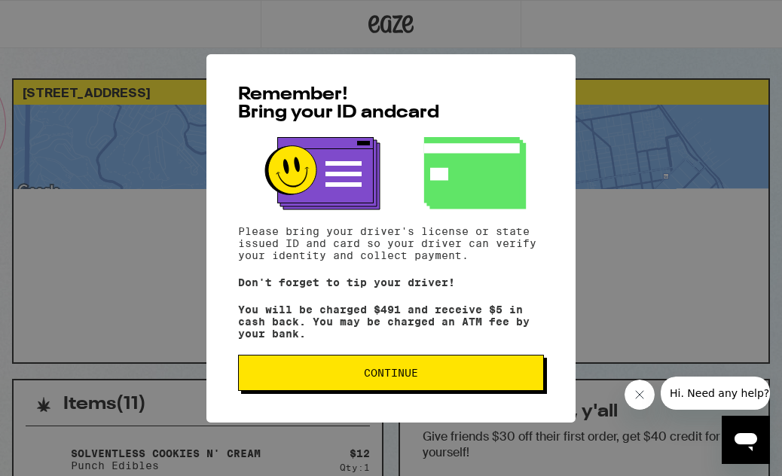
click at [461, 378] on span "Continue" at bounding box center [391, 372] width 280 height 11
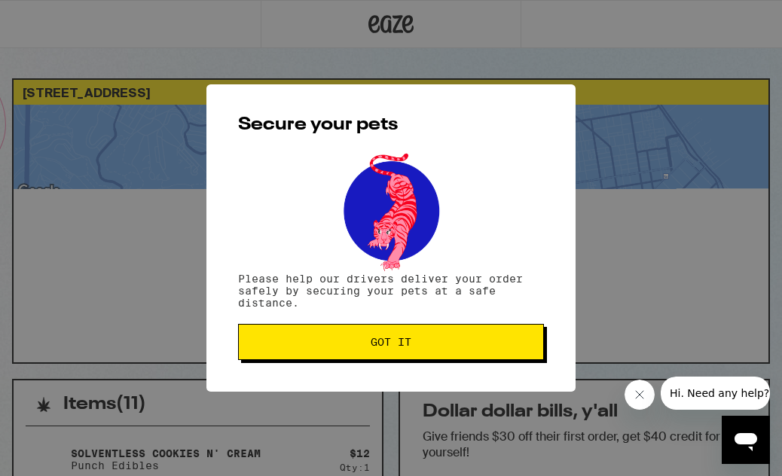
click at [479, 347] on span "Got it" at bounding box center [391, 342] width 280 height 11
click at [434, 355] on button "Got it" at bounding box center [391, 342] width 306 height 36
click at [474, 338] on button "Got it" at bounding box center [391, 342] width 306 height 36
click at [480, 345] on span "Got it" at bounding box center [391, 342] width 280 height 11
click at [462, 356] on button "Got it" at bounding box center [391, 342] width 306 height 36
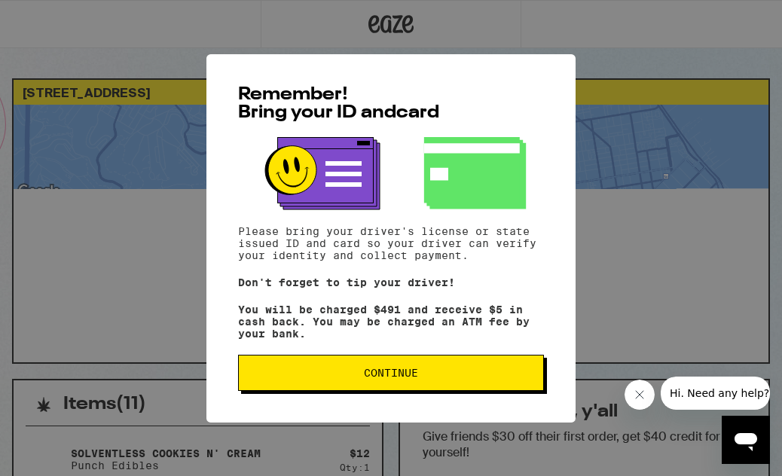
click at [426, 386] on button "Continue" at bounding box center [391, 373] width 306 height 36
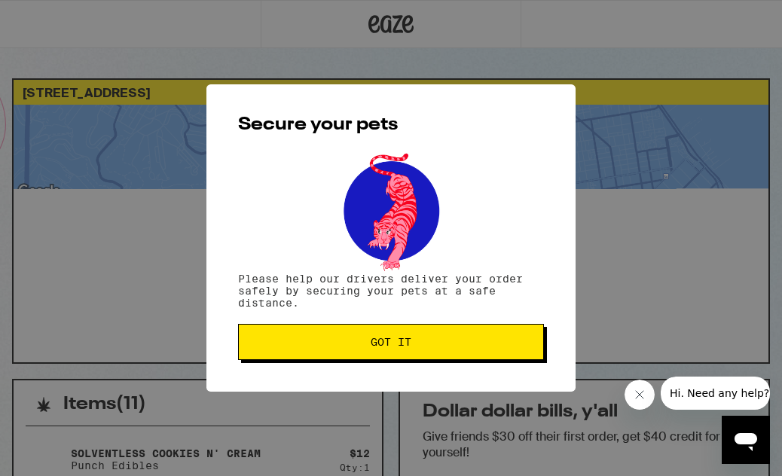
click at [459, 351] on button "Got it" at bounding box center [391, 342] width 306 height 36
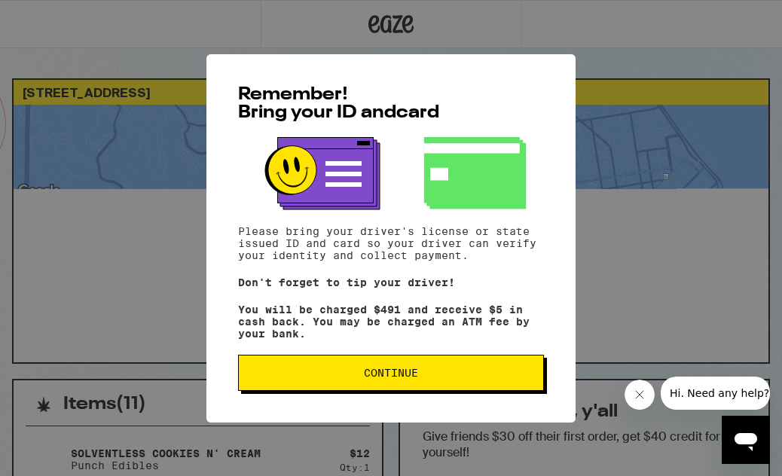
click at [429, 389] on button "Continue" at bounding box center [391, 373] width 306 height 36
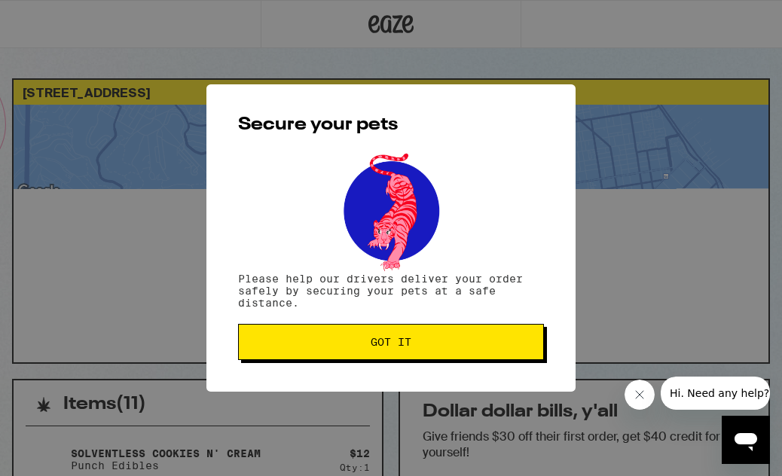
click at [462, 346] on span "Got it" at bounding box center [391, 342] width 280 height 11
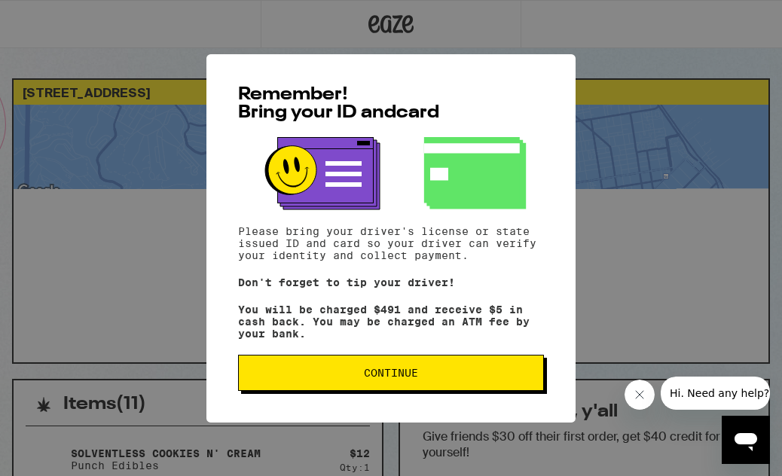
click at [428, 386] on button "Continue" at bounding box center [391, 373] width 306 height 36
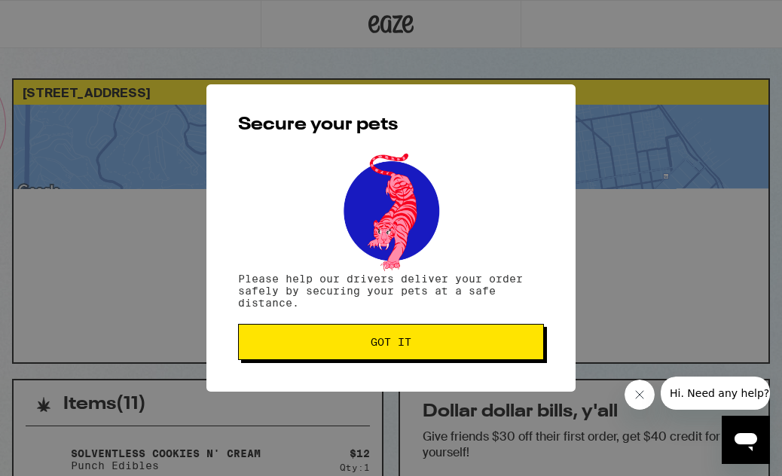
click at [459, 358] on button "Got it" at bounding box center [391, 342] width 306 height 36
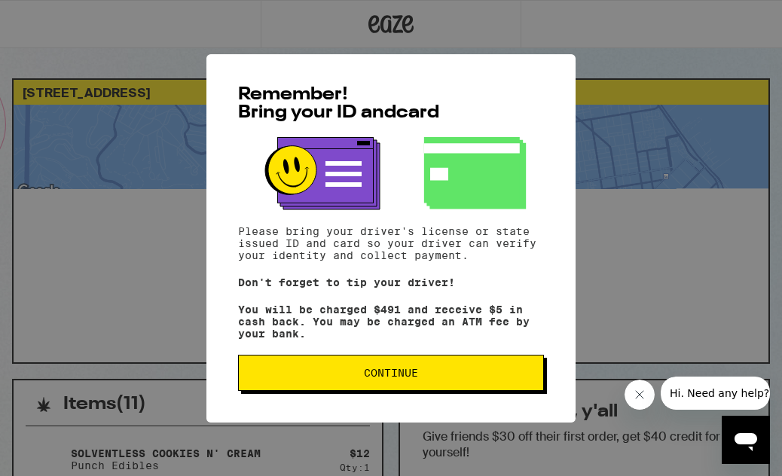
click at [438, 375] on button "Continue" at bounding box center [391, 373] width 306 height 36
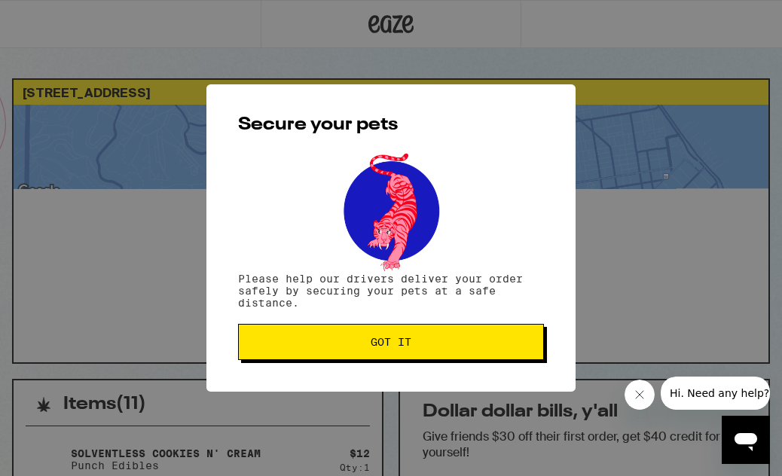
click at [474, 339] on button "Got it" at bounding box center [391, 342] width 306 height 36
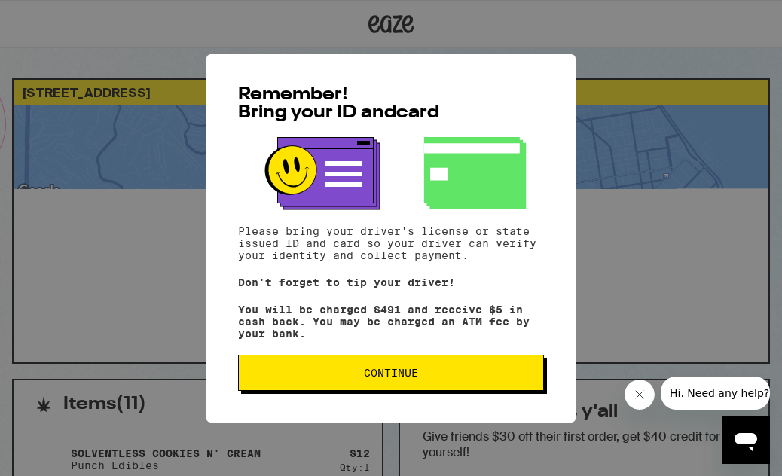
click at [443, 377] on span "Continue" at bounding box center [391, 372] width 280 height 11
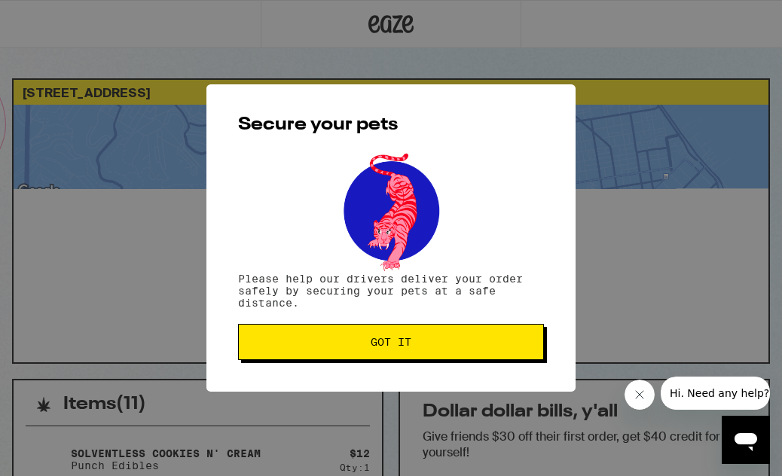
click at [471, 347] on span "Got it" at bounding box center [391, 342] width 280 height 11
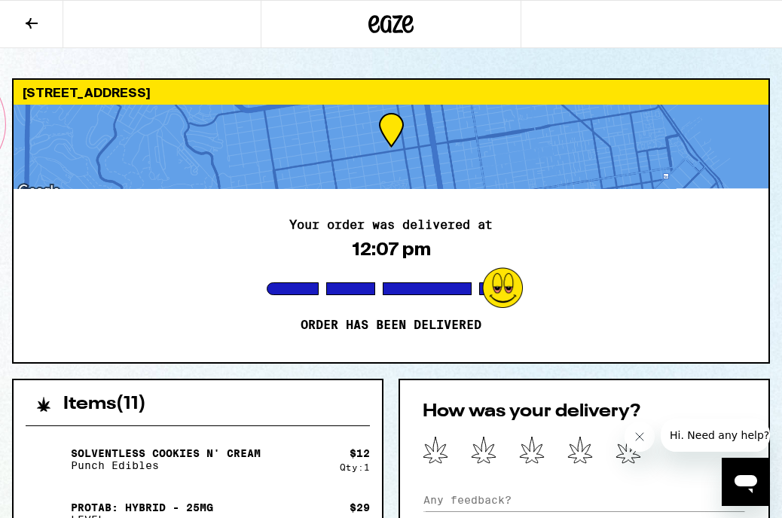
click at [620, 455] on icon at bounding box center [628, 450] width 24 height 26
click at [33, 23] on icon at bounding box center [32, 23] width 12 height 11
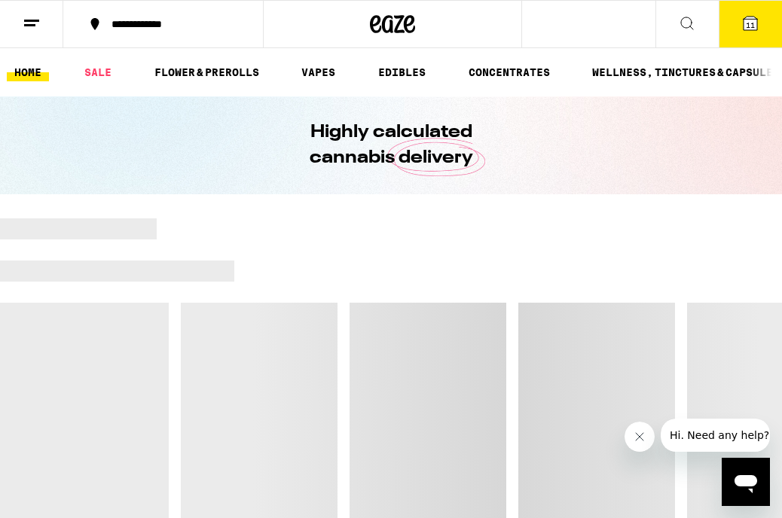
click at [401, 73] on link "EDIBLES" at bounding box center [401, 72] width 62 height 18
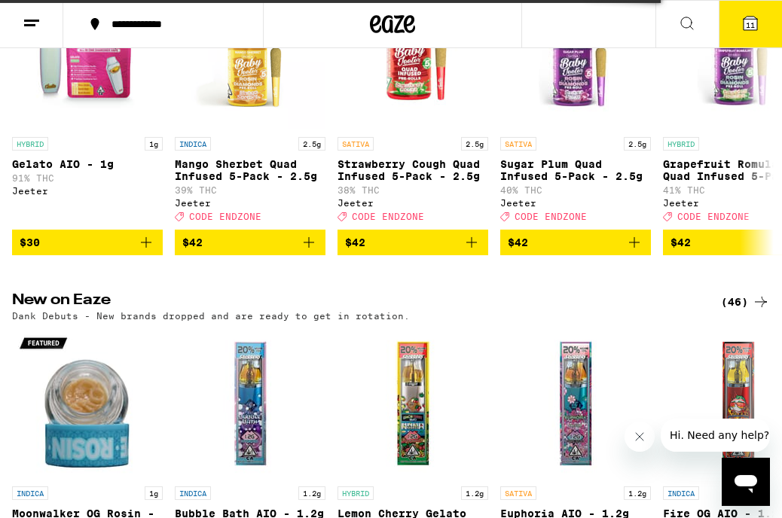
scroll to position [681, 0]
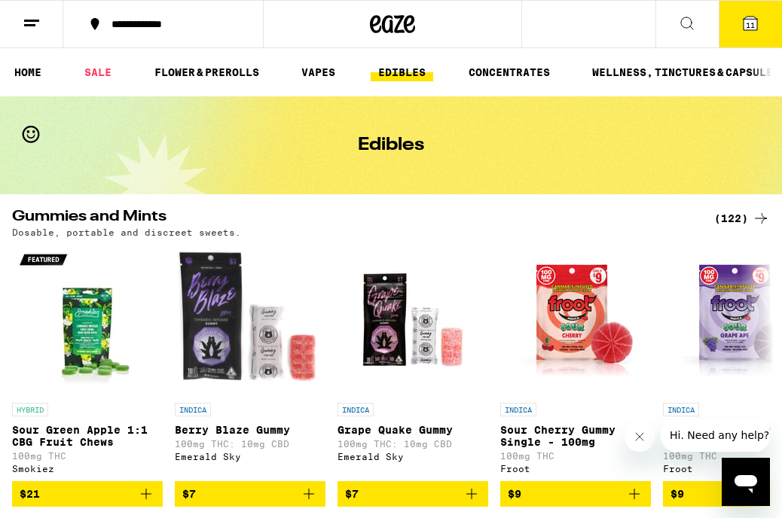
click at [681, 80] on link "WELLNESS, TINCTURES & CAPSULES" at bounding box center [685, 72] width 203 height 18
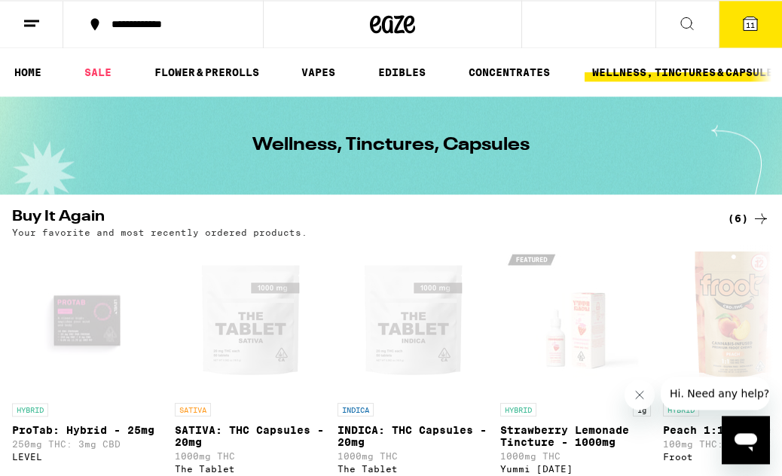
click at [431, 78] on link "EDIBLES" at bounding box center [401, 72] width 62 height 18
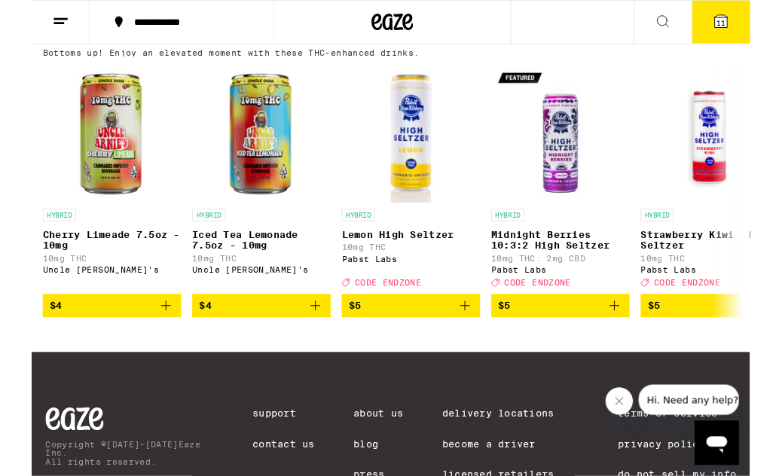
scroll to position [901, 0]
